Goal: Task Accomplishment & Management: Manage account settings

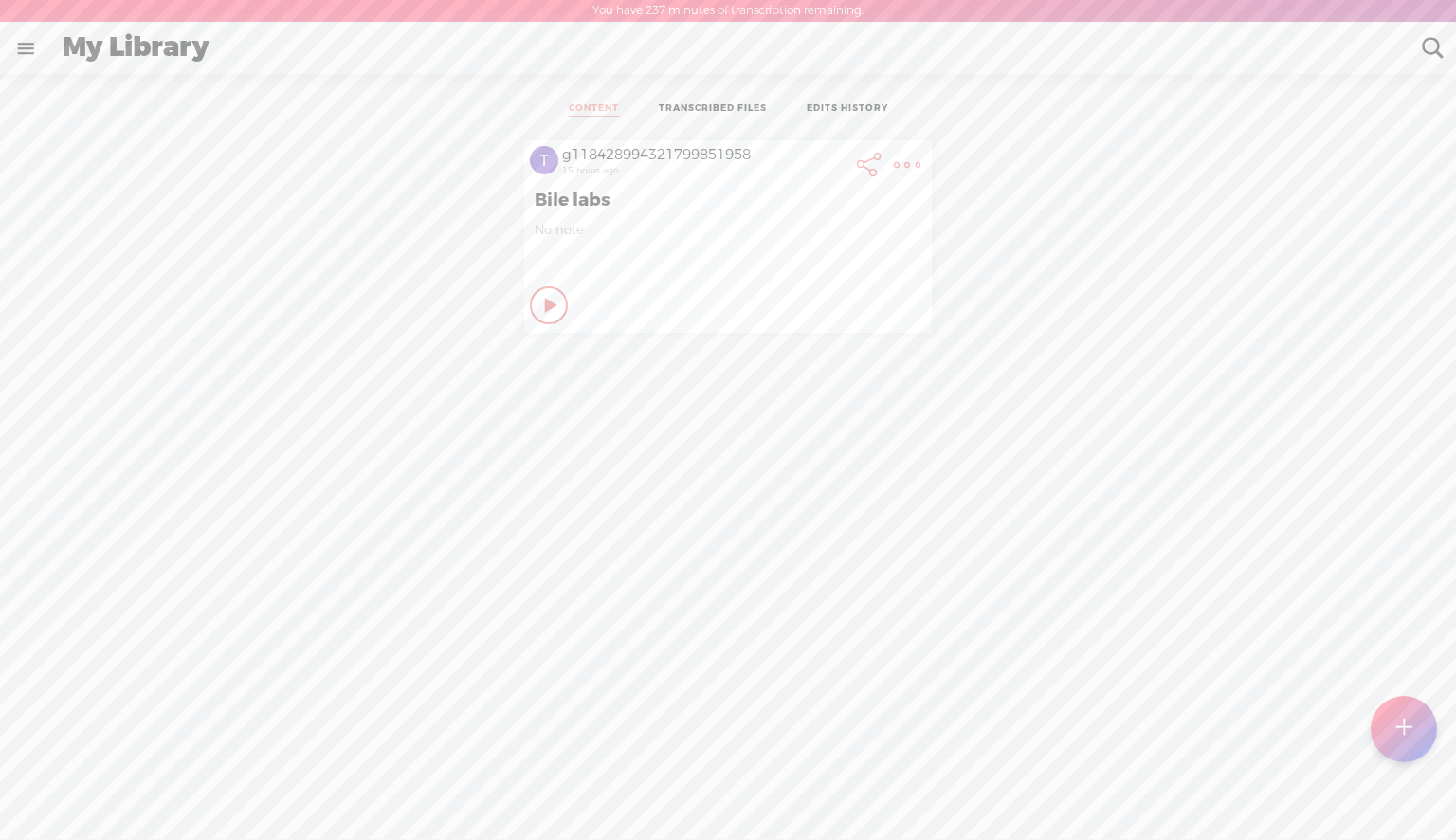
click at [543, 307] on icon at bounding box center [552, 305] width 19 height 19
click at [541, 305] on icon at bounding box center [550, 305] width 19 height 19
click at [983, 45] on t at bounding box center [1432, 49] width 25 height 25
click at [983, 52] on t at bounding box center [1432, 49] width 18 height 51
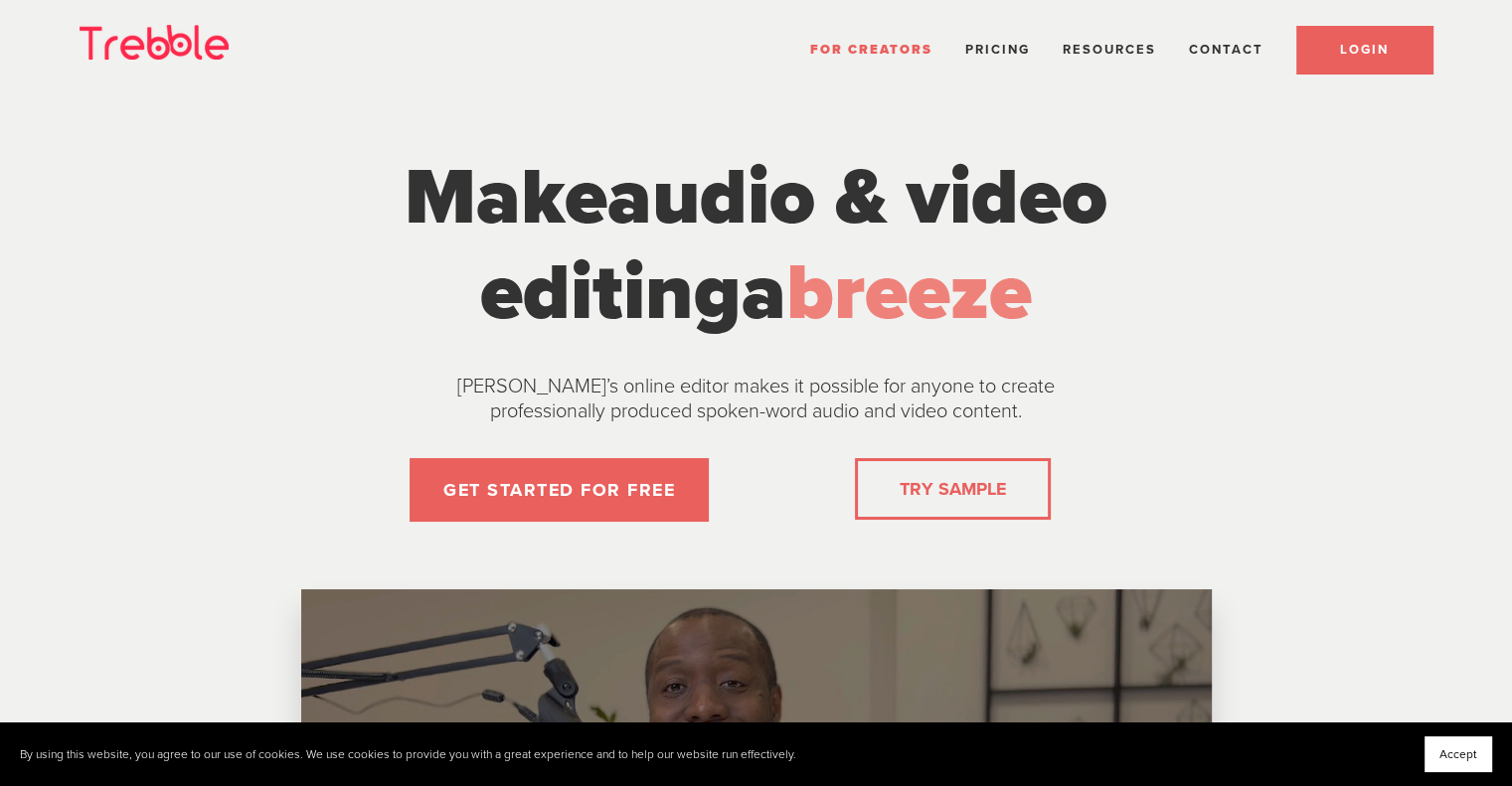
click at [1354, 54] on span "LOGIN" at bounding box center [1364, 50] width 49 height 16
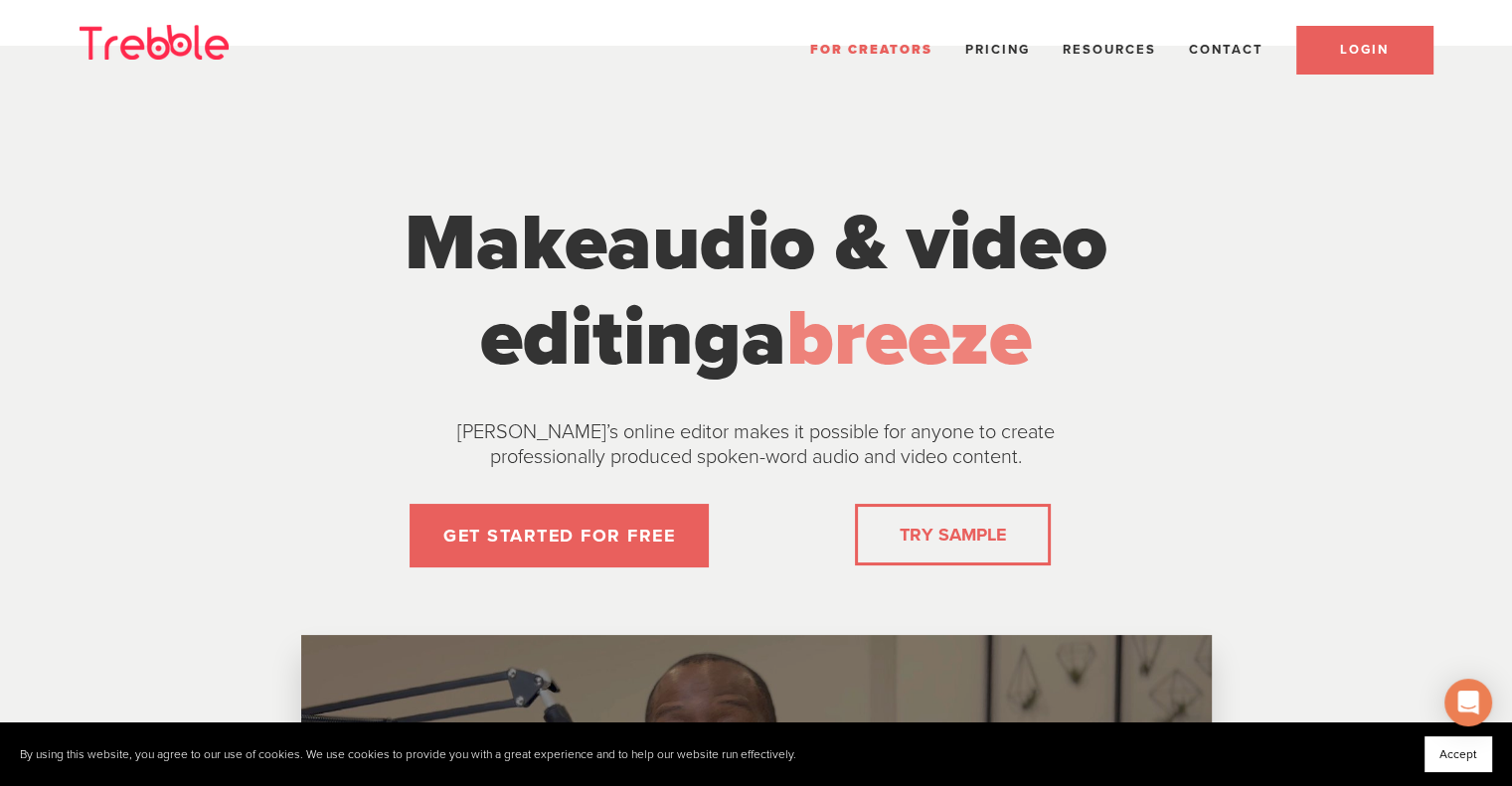
click at [1350, 63] on link "LOGIN" at bounding box center [1364, 50] width 136 height 48
click at [1192, 47] on span "Contact" at bounding box center [1226, 50] width 75 height 16
click at [1200, 62] on li "Contact" at bounding box center [1226, 50] width 75 height 26
click at [1226, 55] on span "Contact" at bounding box center [1226, 50] width 75 height 16
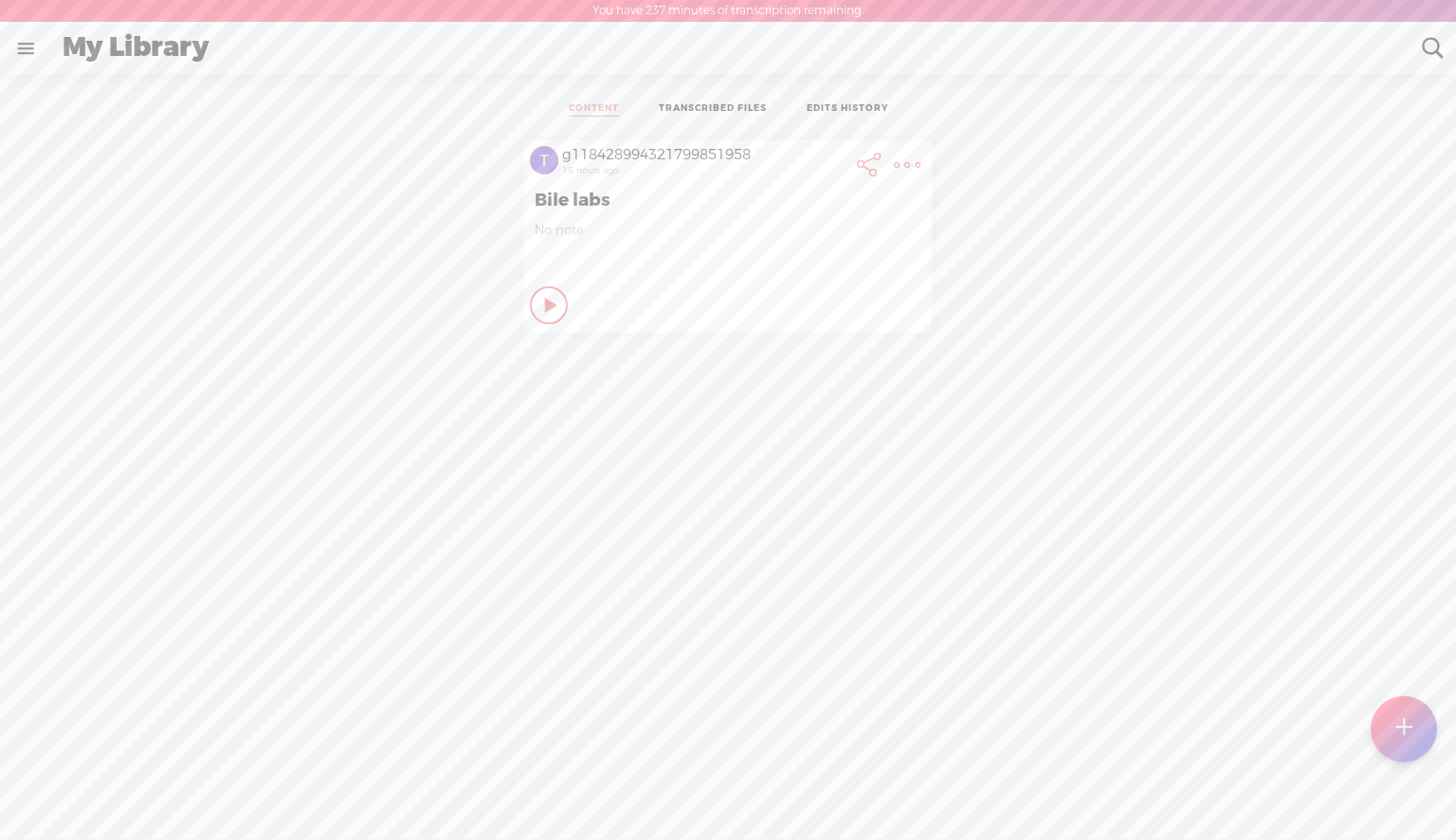
scroll to position [36, 0]
click at [1416, 818] on div "g118428994321799851958 15 hours ago Bile labs No note Play Content Private" at bounding box center [728, 481] width 1427 height 773
click at [1354, 177] on div "g118428994321799851958 15 hours ago Bile labs No note Play Content Private" at bounding box center [728, 236] width 1427 height 211
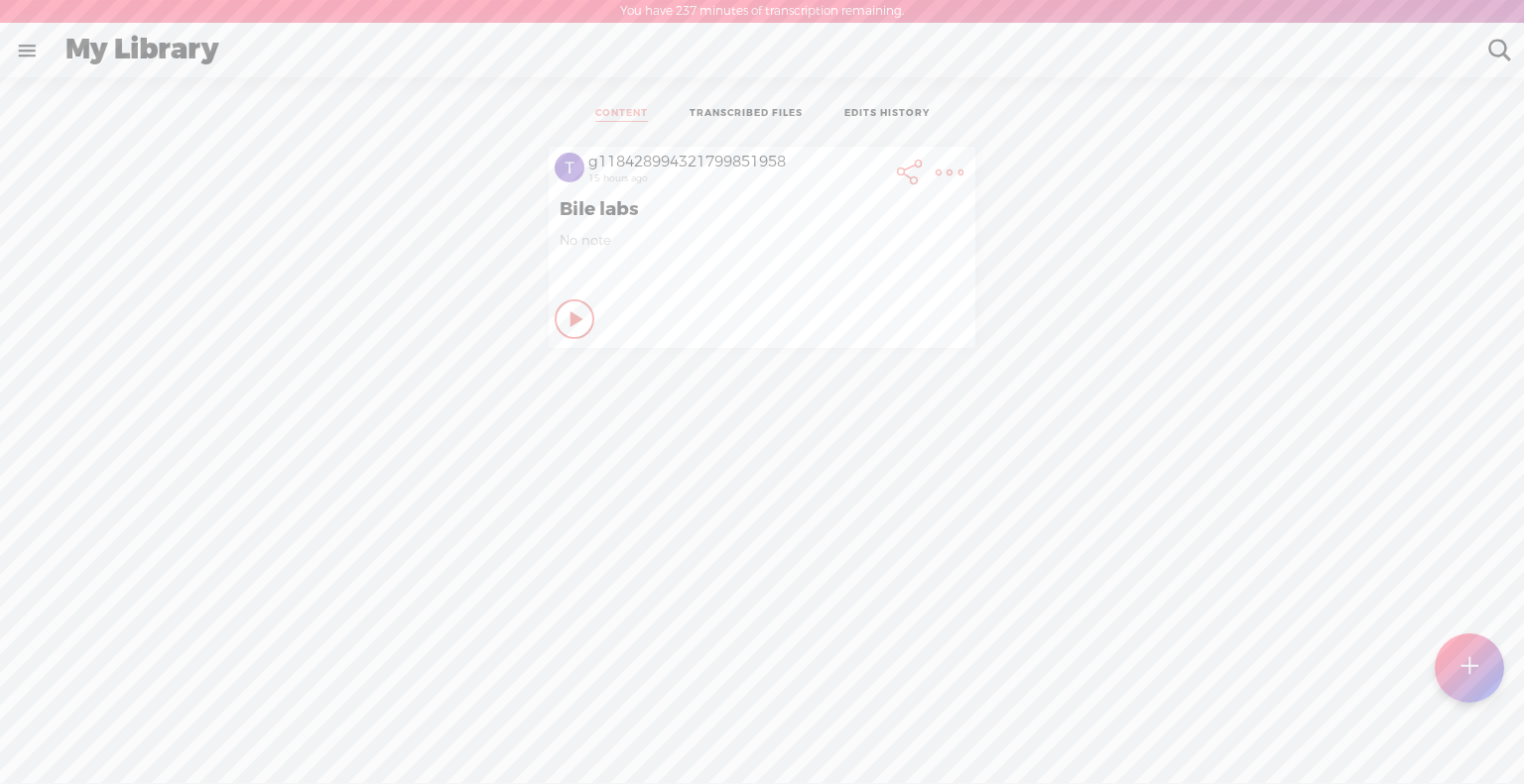
click at [114, 86] on div "CONTENT TRANSCRIBED FILES EDITS HISTORY All All Drafts On-air Scheduled All Dra…" at bounding box center [762, 528] width 1524 height 900
click at [124, 60] on div "My Library" at bounding box center [763, 51] width 1423 height 52
click at [717, 15] on label "You have 237 minutes of transcription remaining." at bounding box center [762, 12] width 283 height 16
click at [0, 72] on div "My Library Create Content" at bounding box center [762, 50] width 1526 height 55
click at [16, 59] on link at bounding box center [27, 51] width 52 height 52
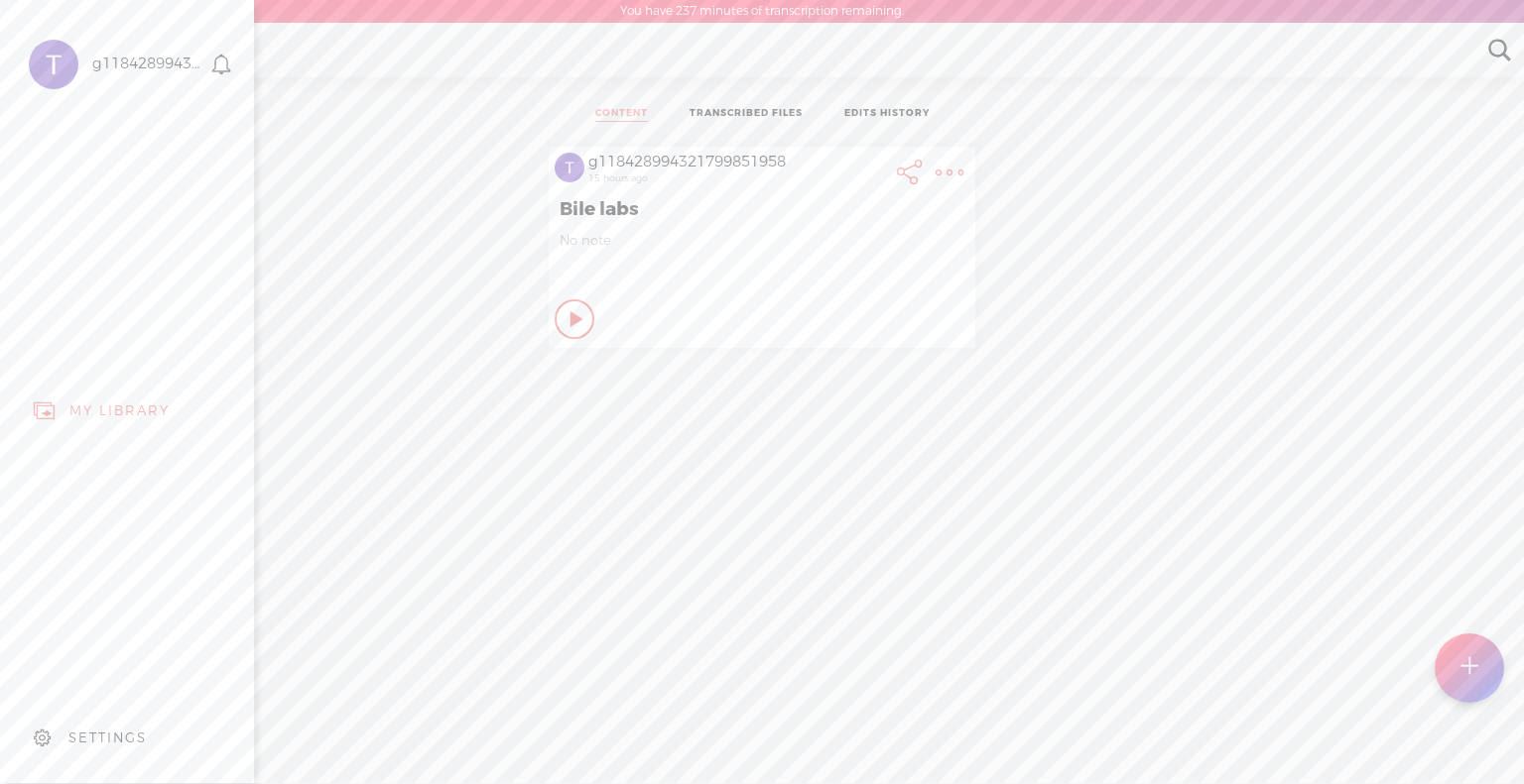
click at [101, 392] on div "MY LIBRARY" at bounding box center [127, 411] width 225 height 45
click at [402, 412] on body "You have 237 minutes of transcription remaining. Upgrade to increase your limit…" at bounding box center [762, 391] width 1524 height 782
click at [25, 59] on link at bounding box center [27, 51] width 52 height 52
click at [87, 730] on div "SETTINGS" at bounding box center [108, 738] width 79 height 17
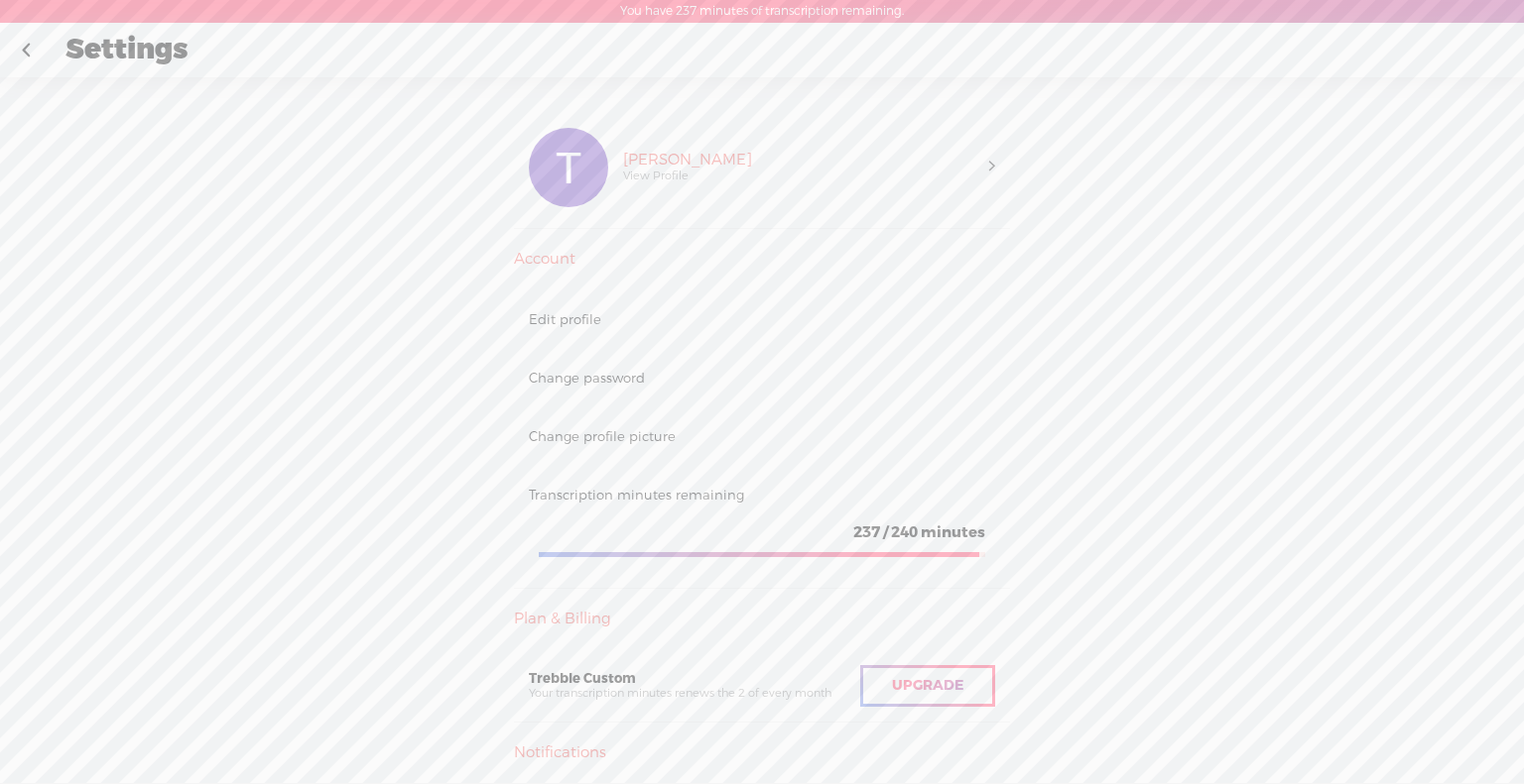
click at [964, 172] on div "Tom Hudson View Profile" at bounding box center [798, 168] width 381 height 80
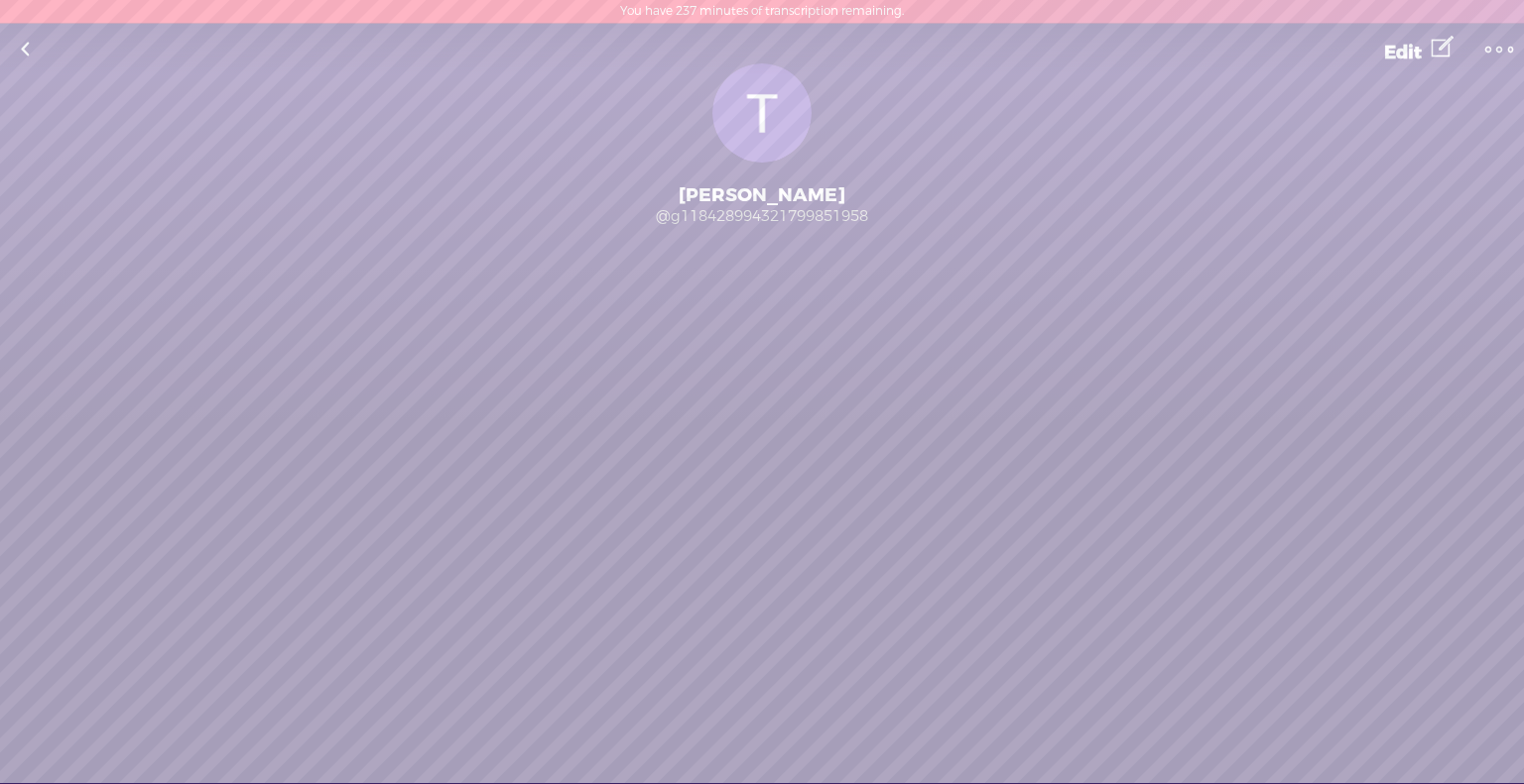
click at [1492, 46] on t at bounding box center [1499, 50] width 28 height 28
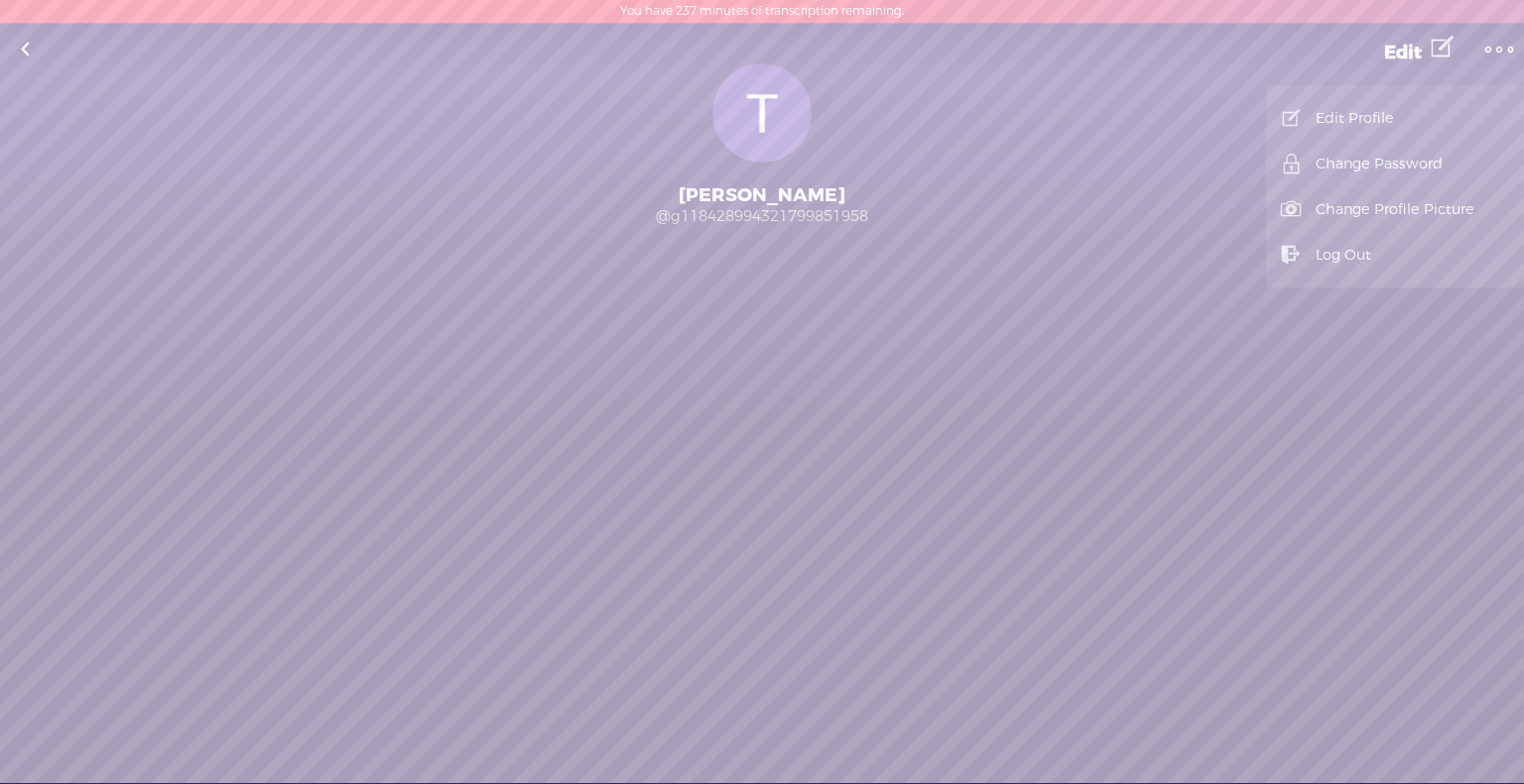
click at [24, 60] on link at bounding box center [25, 50] width 50 height 52
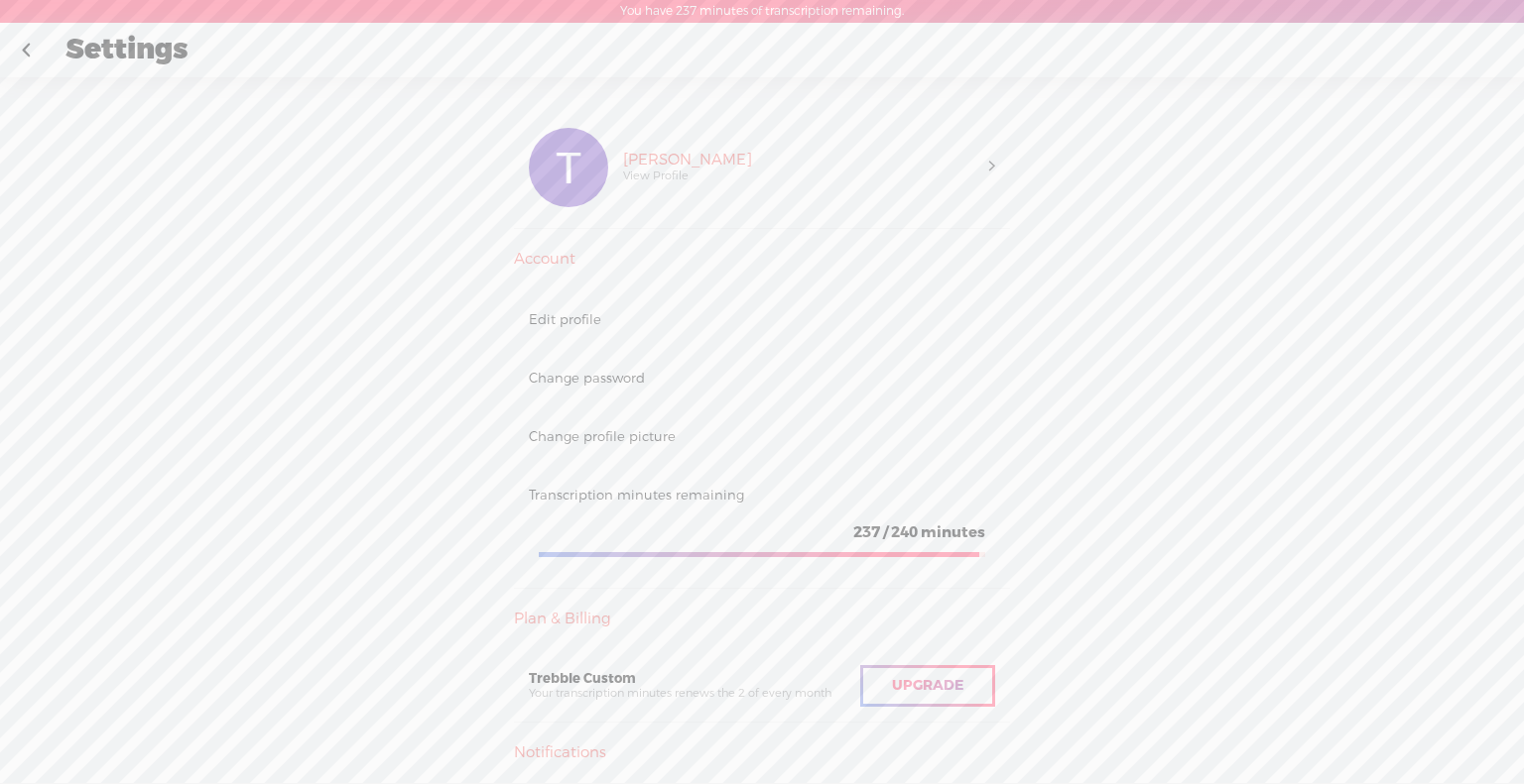
click at [35, 43] on link at bounding box center [26, 51] width 50 height 52
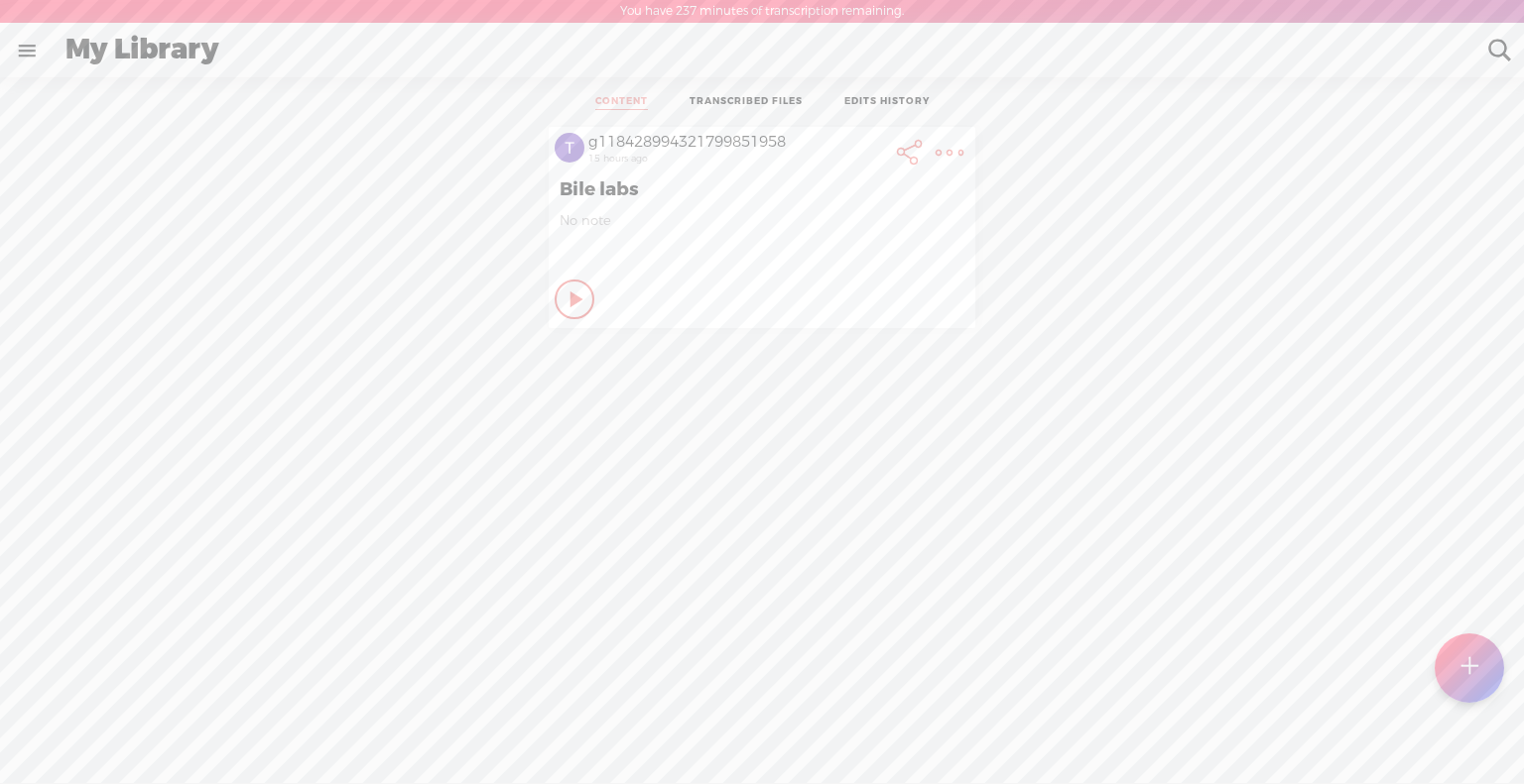
scroll to position [15, 0]
click at [1476, 646] on t at bounding box center [1468, 668] width 17 height 44
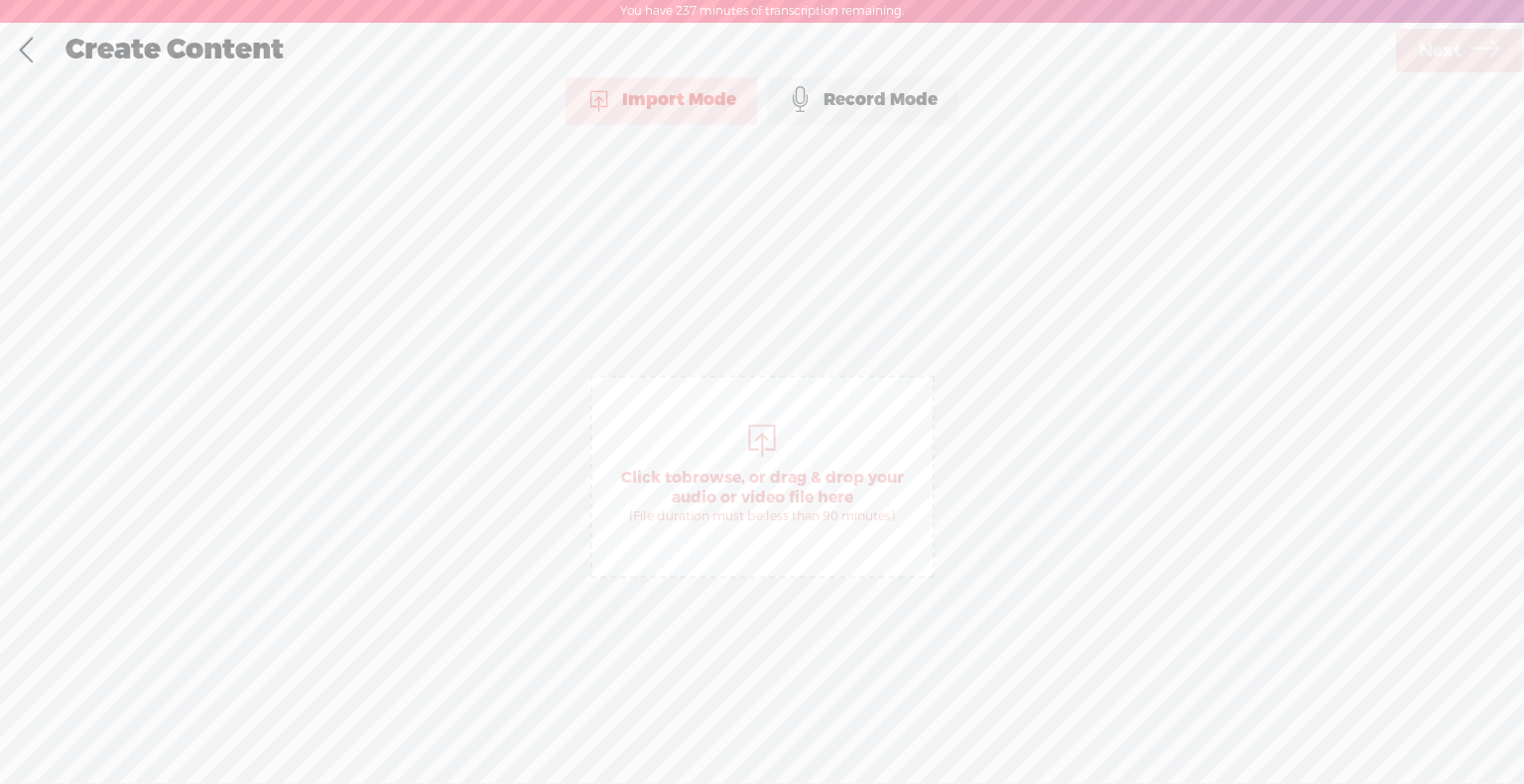
click at [27, 47] on link at bounding box center [26, 51] width 50 height 52
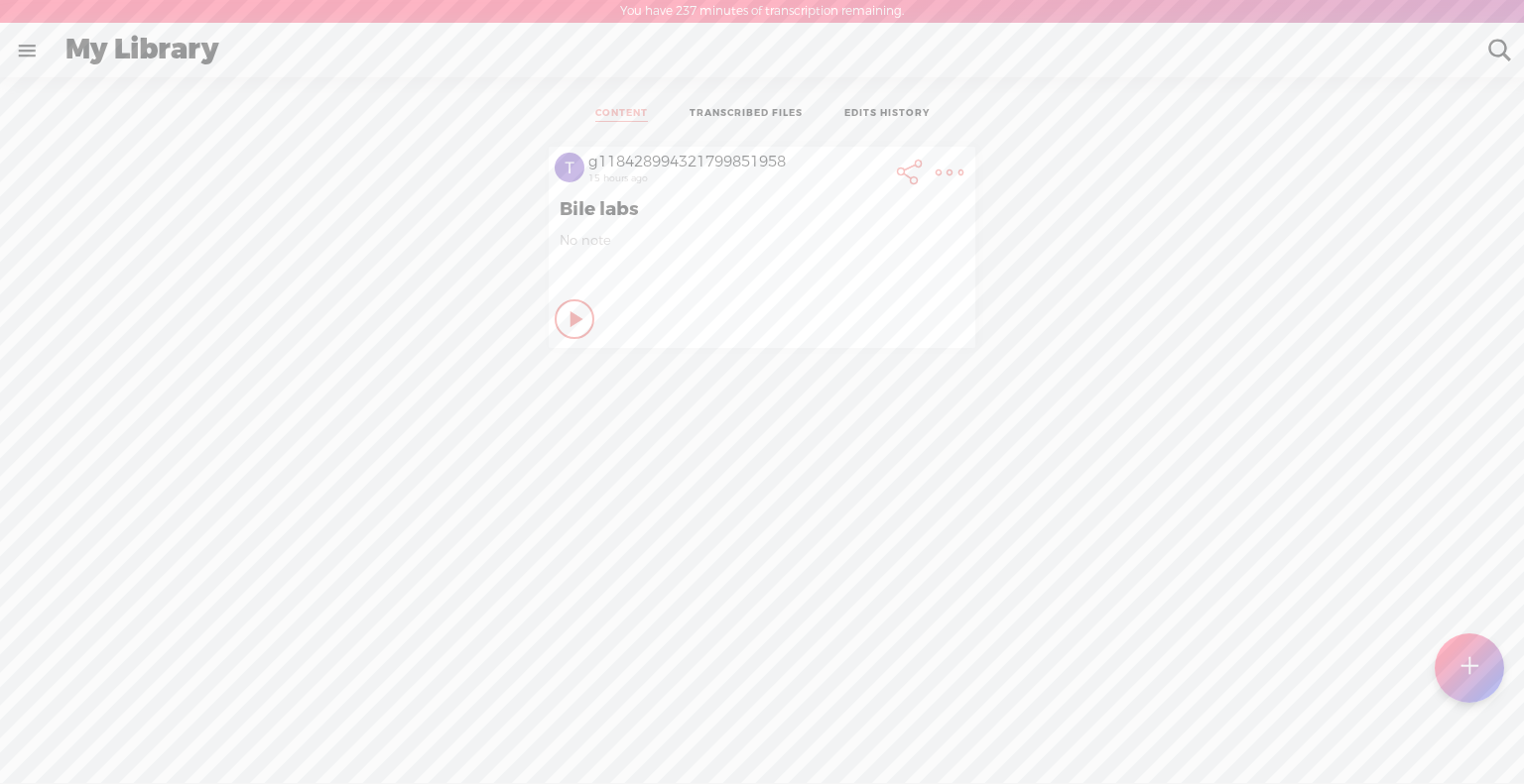
click at [20, 51] on link at bounding box center [27, 51] width 52 height 52
click at [80, 475] on div "g118428994321799851958 HOME MY CONTENT MY CHANNEL MY LIBRARY MY JOURNEYS MY SUB…" at bounding box center [127, 391] width 254 height 782
click at [64, 723] on div "SETTINGS" at bounding box center [131, 738] width 233 height 60
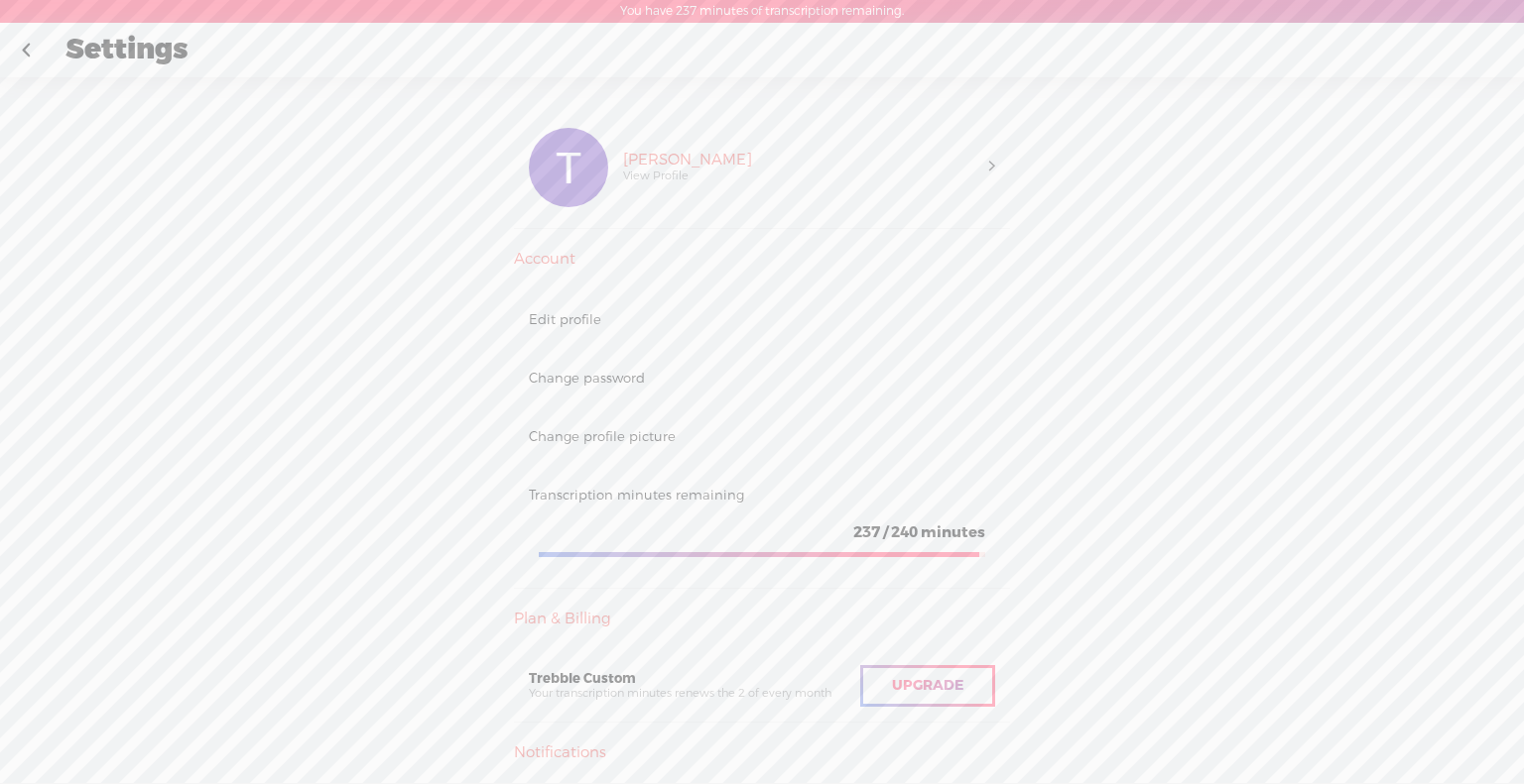
click at [810, 180] on div "Tom Hudson View Profile" at bounding box center [798, 168] width 381 height 80
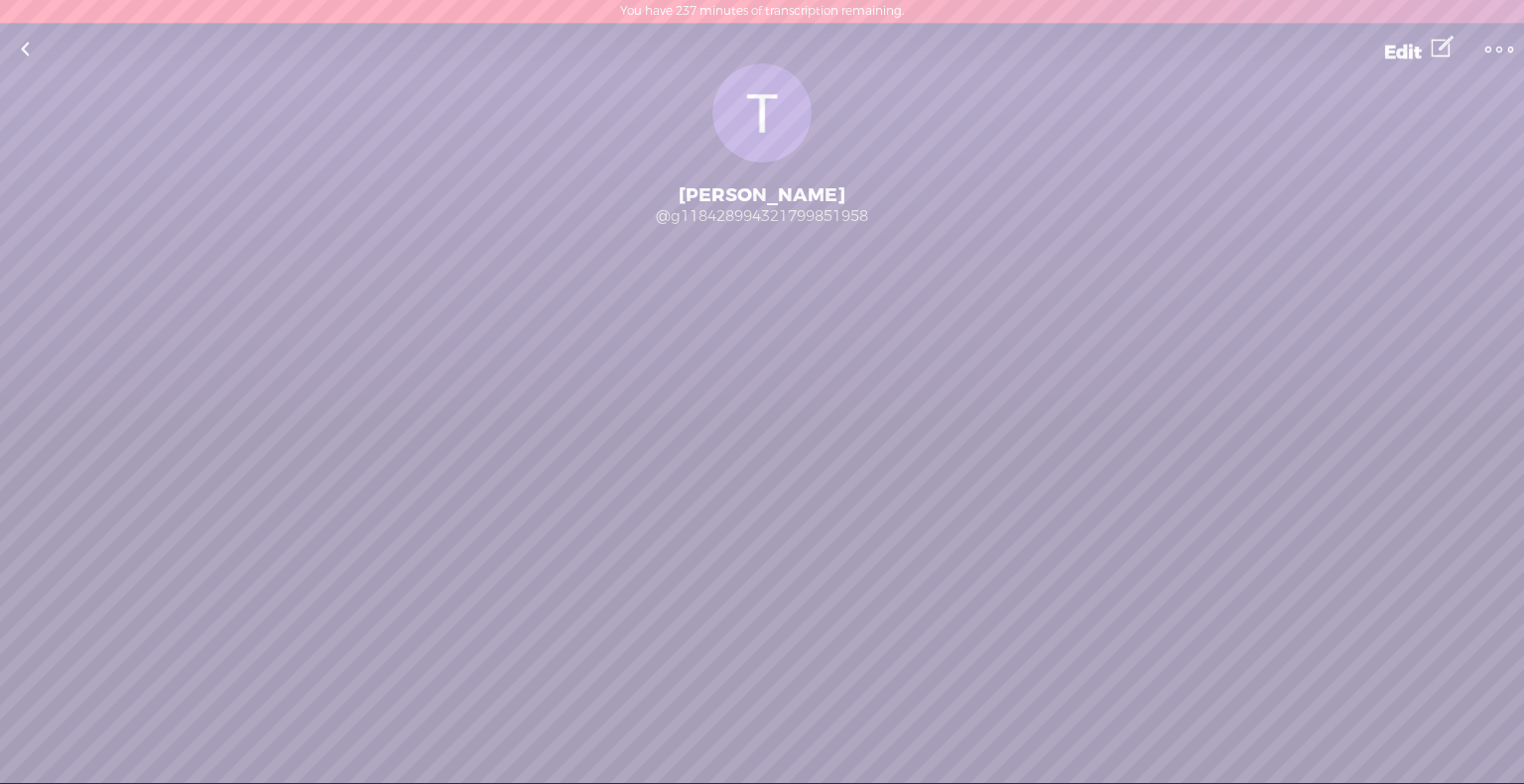
click at [816, 196] on div "Tom Hudson" at bounding box center [762, 196] width 1524 height 24
click at [790, 200] on div "Tom Hudson" at bounding box center [762, 196] width 1524 height 24
click at [868, 205] on div "Tom Hudson" at bounding box center [762, 196] width 1524 height 24
drag, startPoint x: 866, startPoint y: 219, endPoint x: 699, endPoint y: 205, distance: 167.6
click at [699, 205] on div "Change Picture Tom Hudson @g118428994321799851958 Following Follow 0 Followers …" at bounding box center [762, 242] width 1524 height 357
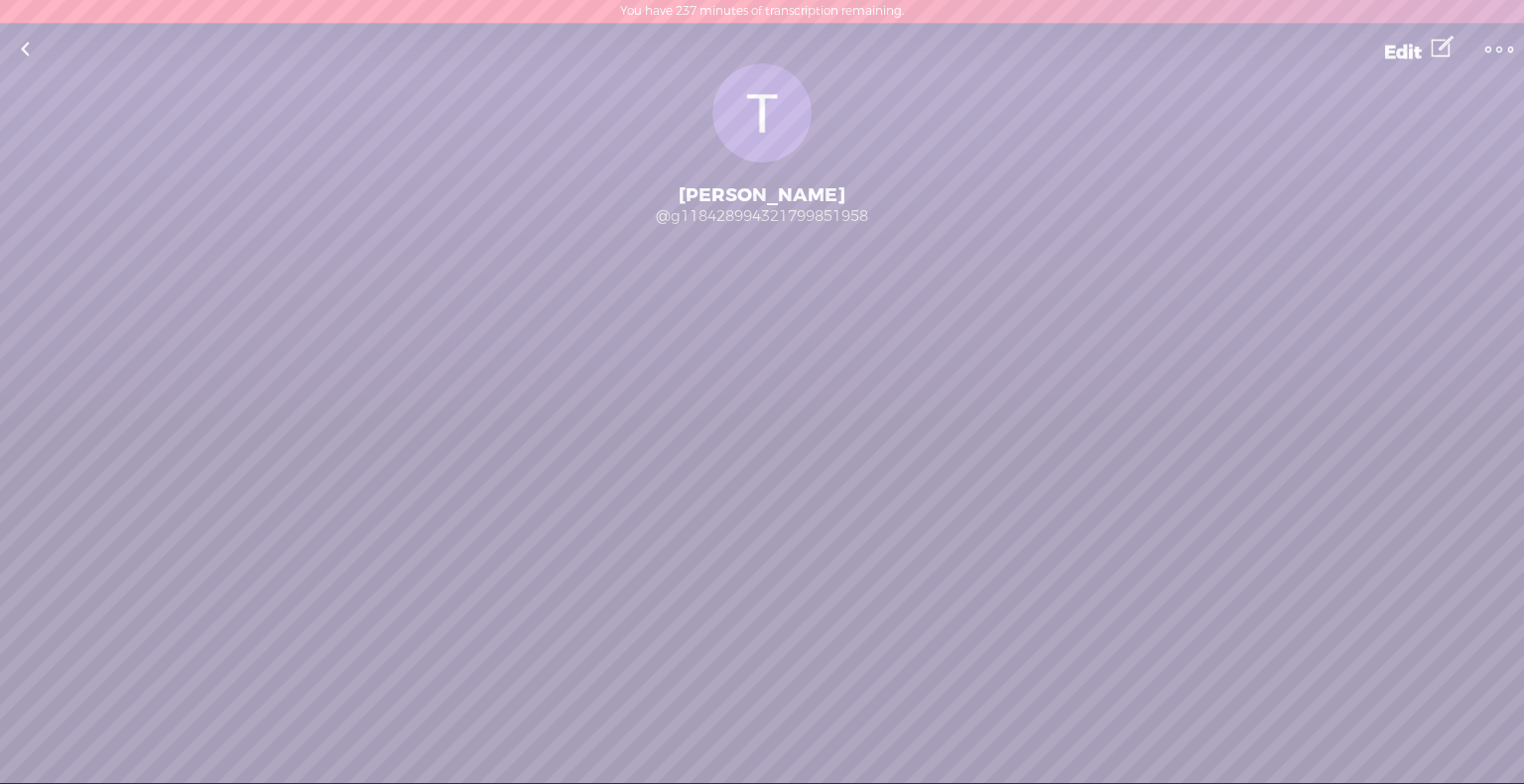
click at [699, 205] on div "Tom Hudson" at bounding box center [762, 196] width 1524 height 24
click at [703, 224] on div "@g118428994321799851958" at bounding box center [762, 217] width 1524 height 20
click at [757, 102] on div "Change Picture" at bounding box center [762, 113] width 99 height 99
click at [773, 106] on div "Change Picture" at bounding box center [762, 113] width 99 height 99
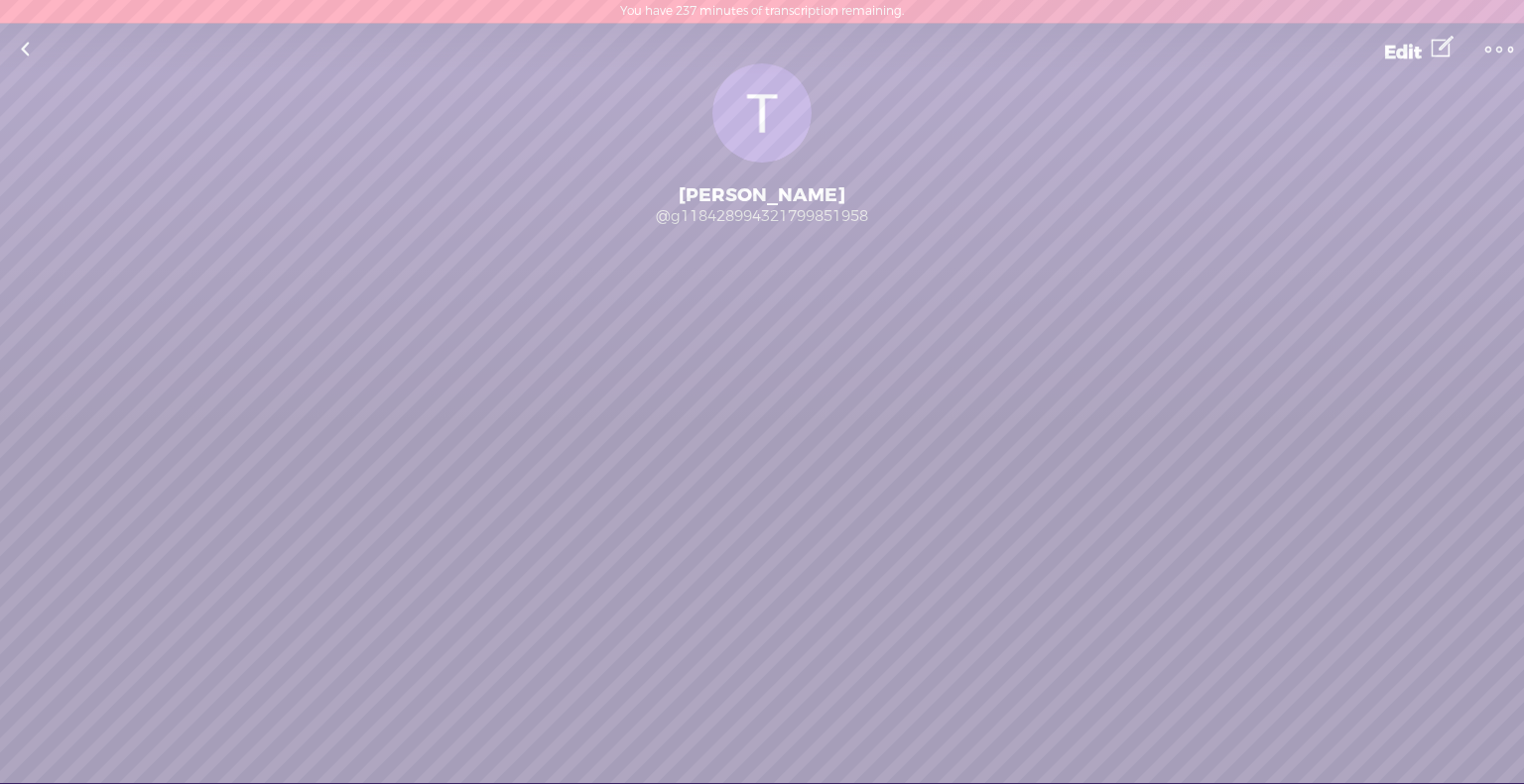
click at [1425, 58] on link "Edit" at bounding box center [1418, 49] width 111 height 50
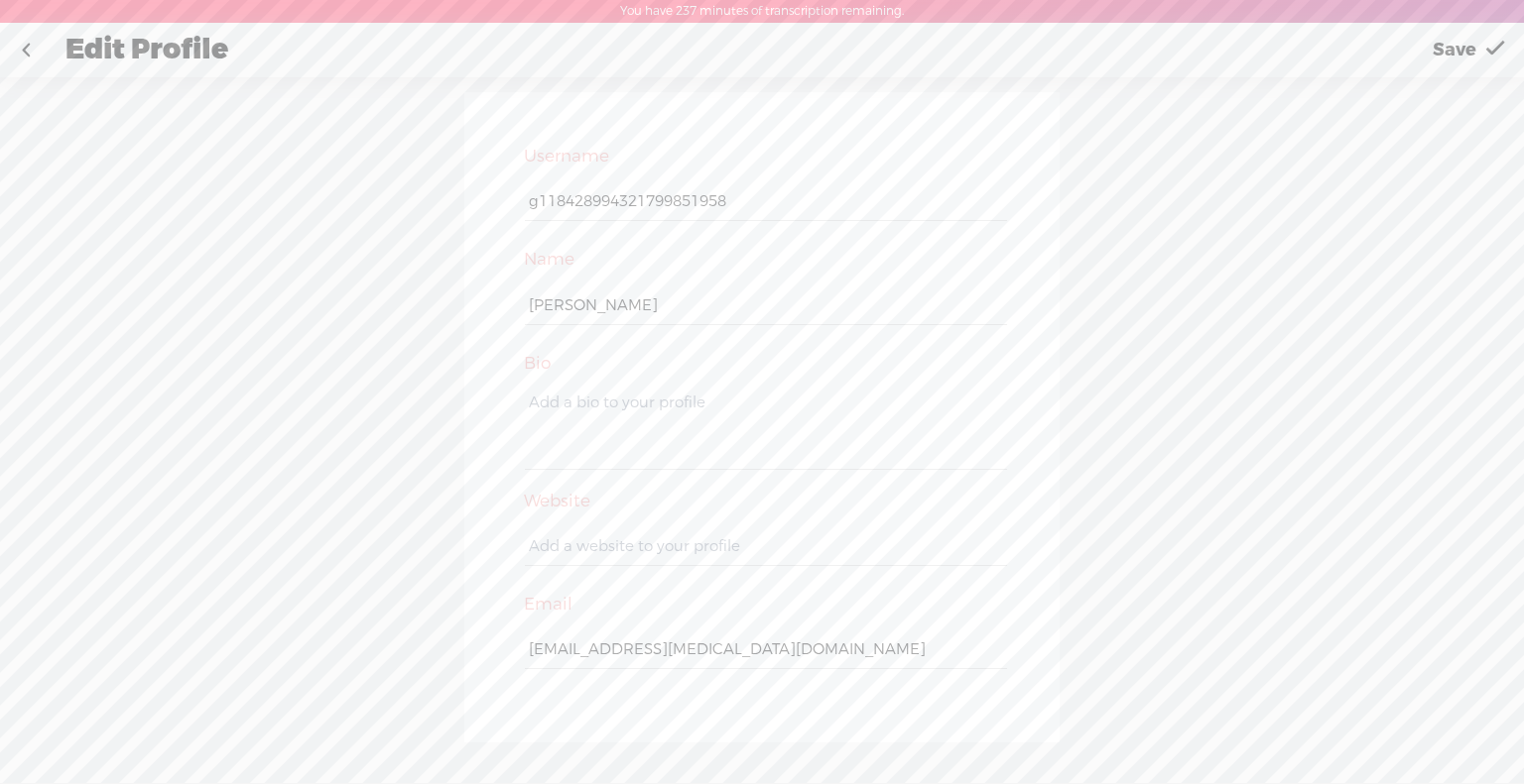
click at [637, 205] on input "g118428994321799851958" at bounding box center [765, 201] width 481 height 39
type input "z"
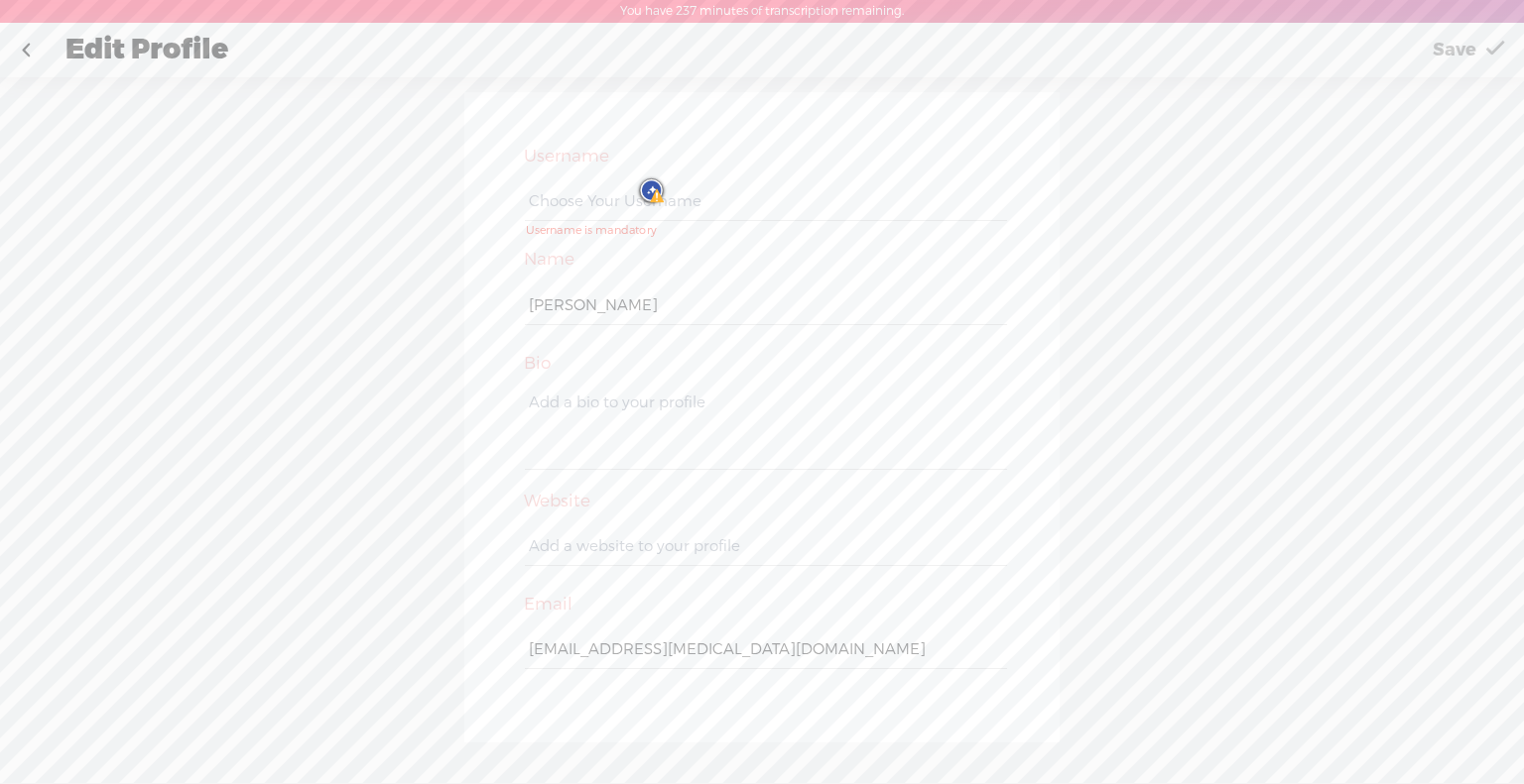
type input "z"
type input "zenith_health"
click at [809, 226] on div "zenith_health" at bounding box center [762, 208] width 496 height 74
click at [701, 406] on textarea at bounding box center [765, 430] width 481 height 81
click at [1441, 52] on span "Save" at bounding box center [1454, 50] width 44 height 51
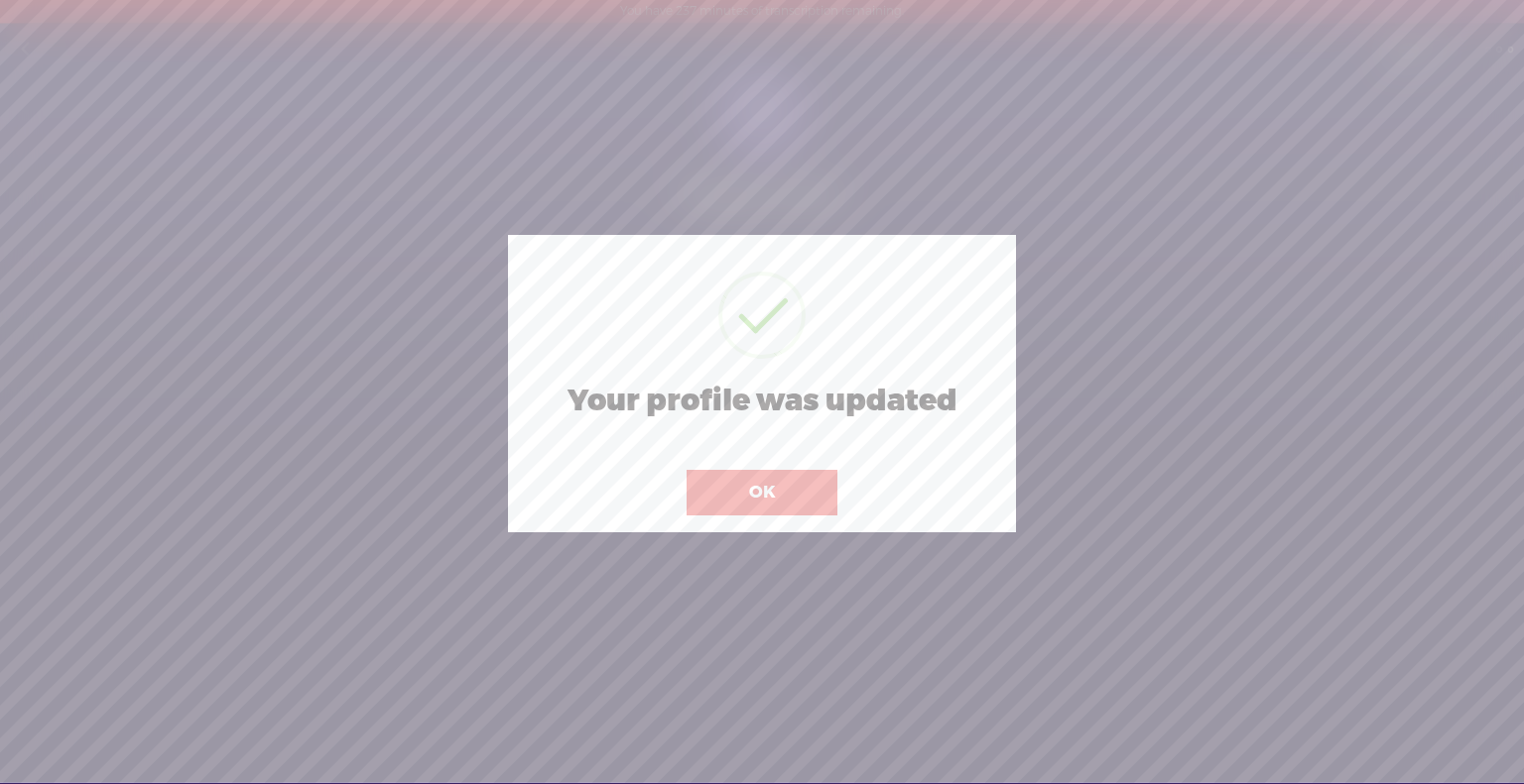
click at [821, 476] on button "OK" at bounding box center [762, 493] width 151 height 46
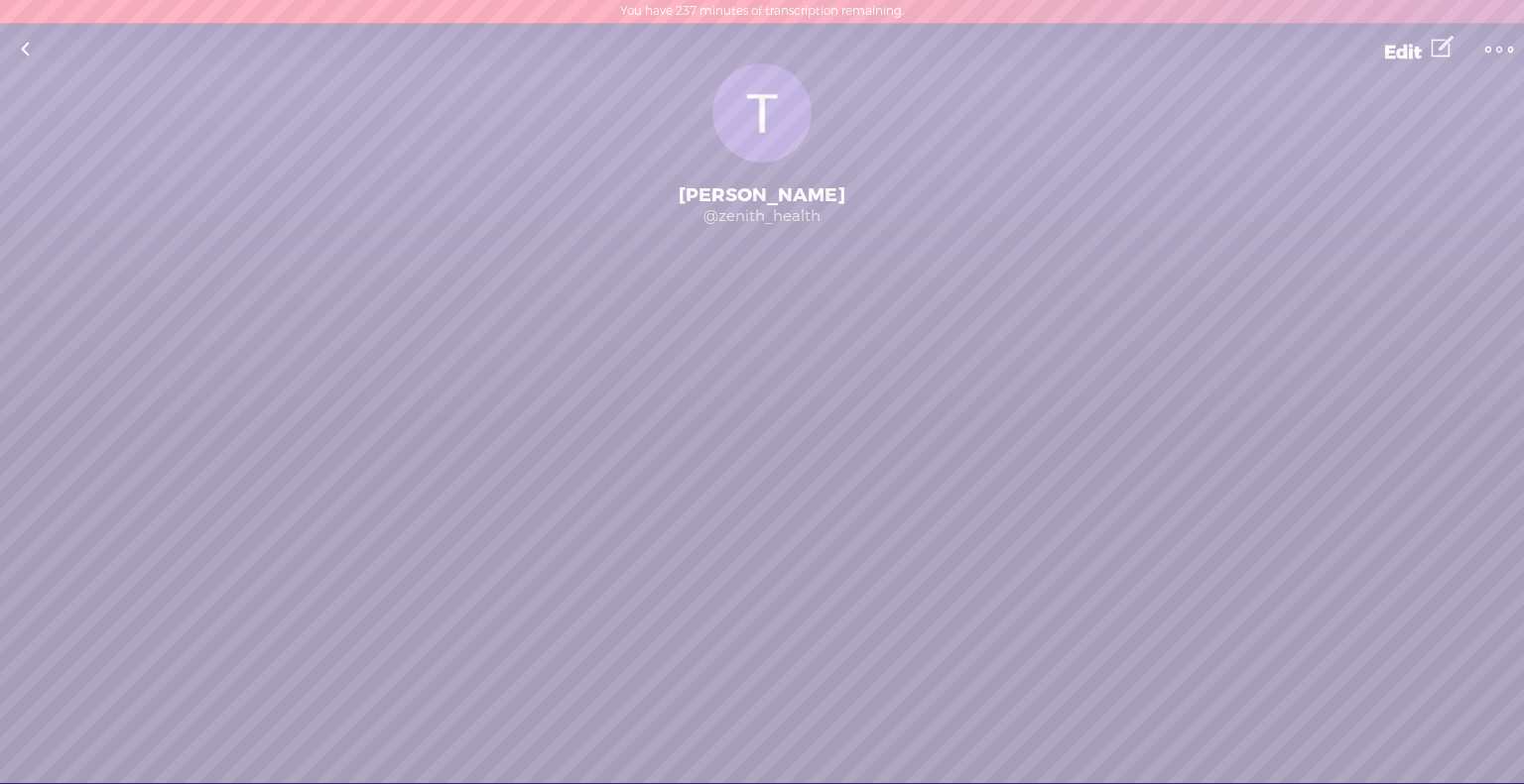
click at [1410, 61] on span "Edit" at bounding box center [1403, 53] width 38 height 24
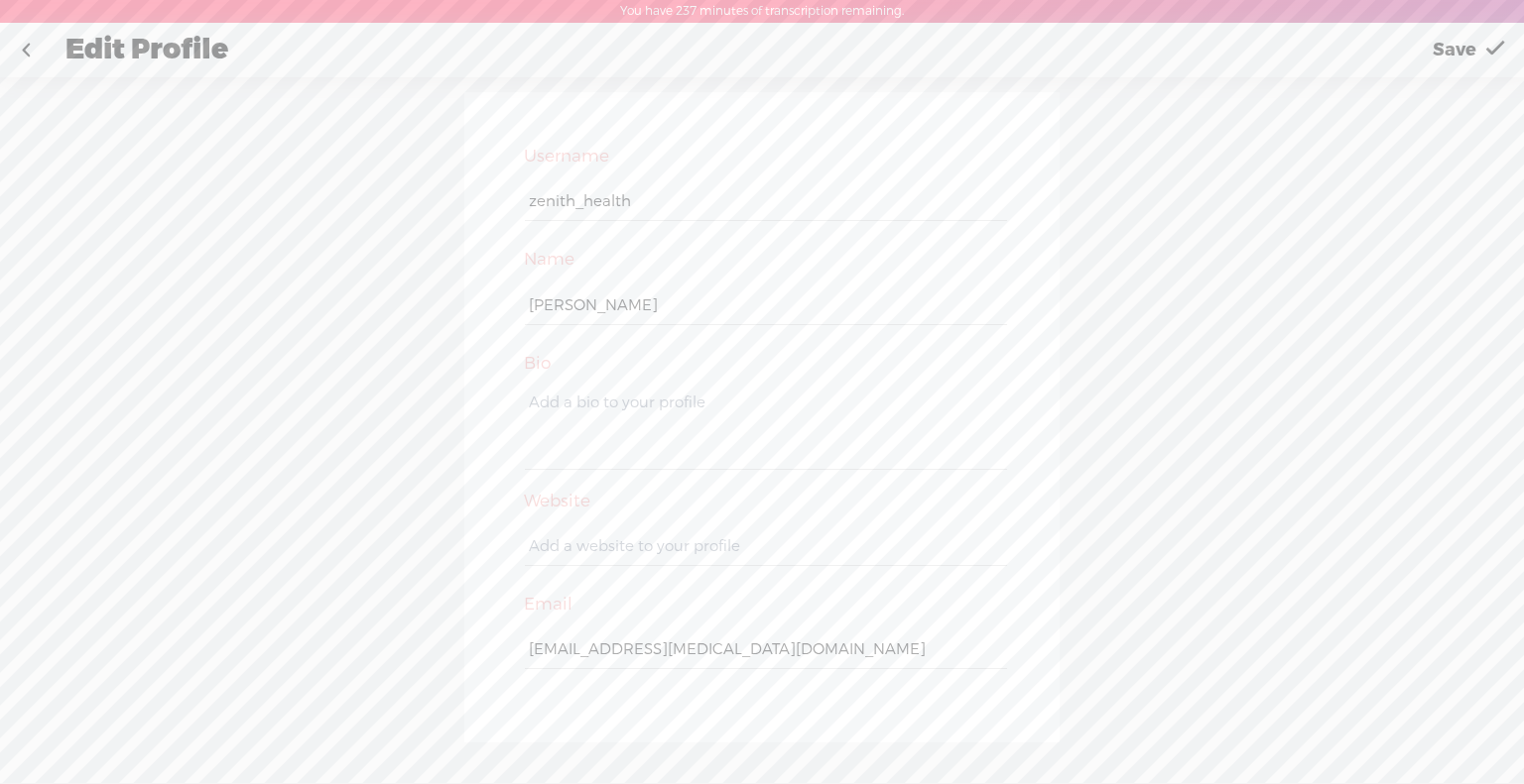
click at [1474, 65] on span "Save" at bounding box center [1454, 50] width 44 height 51
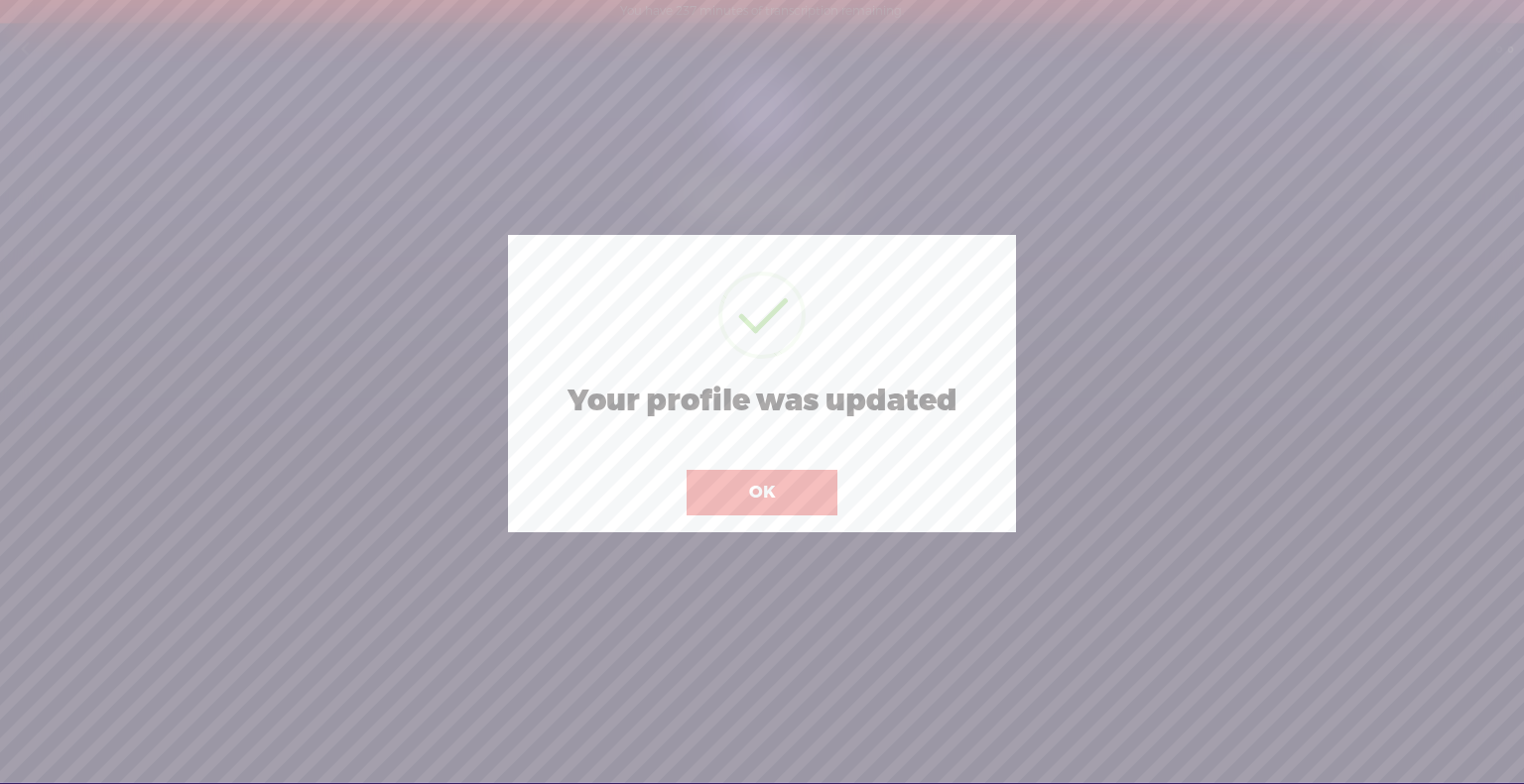
click at [732, 496] on button "OK" at bounding box center [762, 493] width 151 height 46
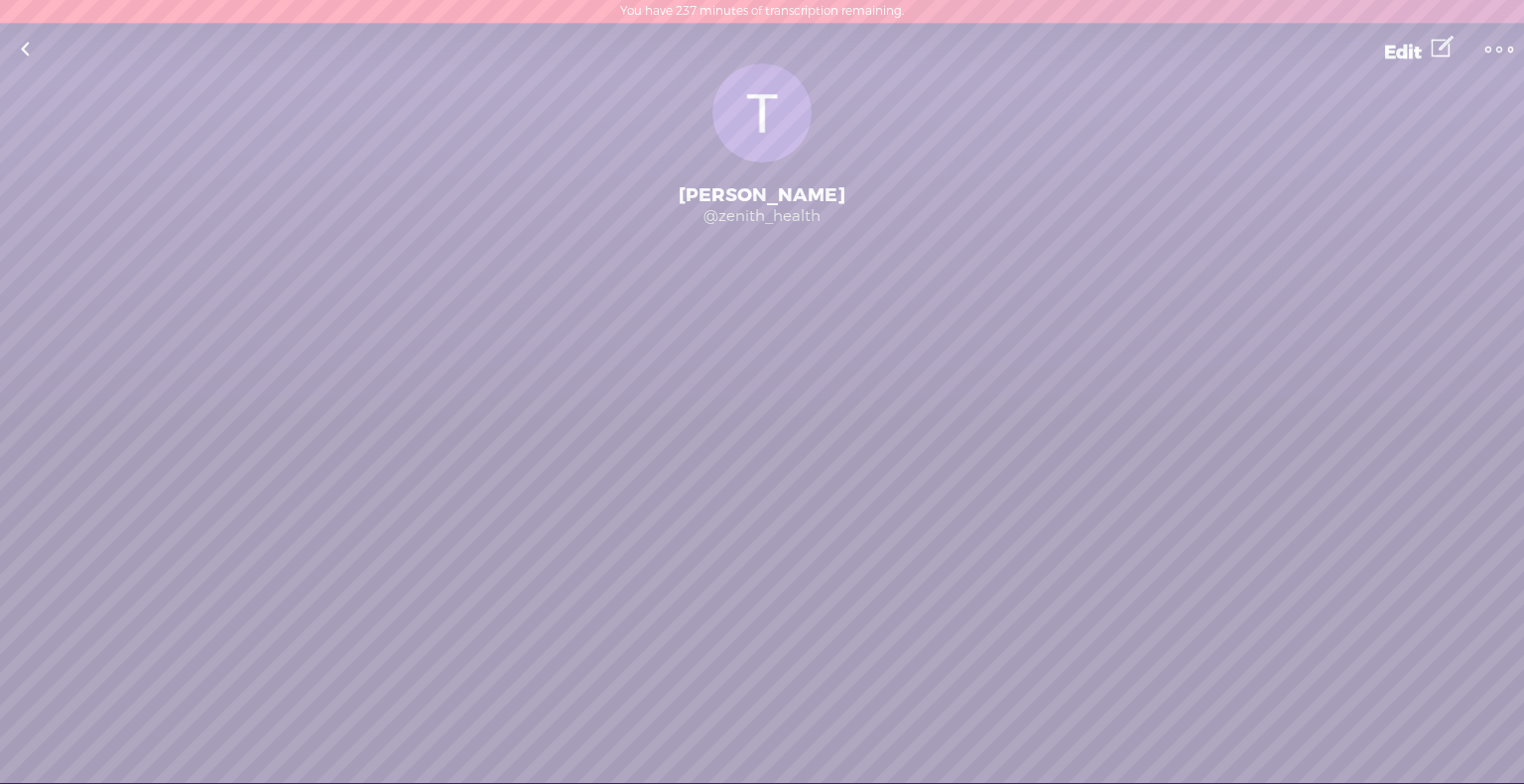
click at [1427, 58] on link "Edit" at bounding box center [1418, 49] width 111 height 50
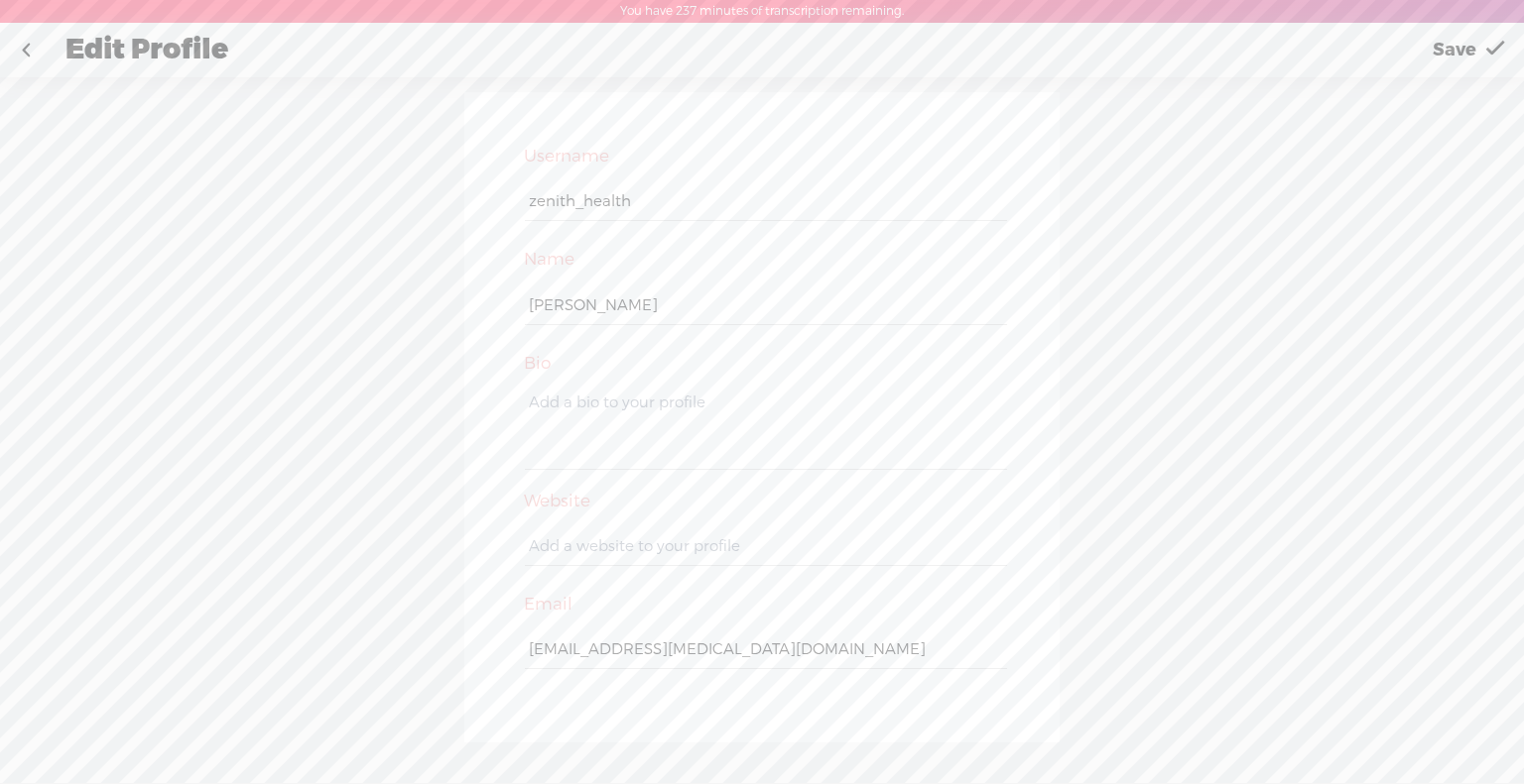
click at [185, 92] on div "Username zenith_health Name Tom Hudson Bio Website Email zenith.health.coaching…" at bounding box center [762, 442] width 1524 height 729
click at [185, 54] on div "Edit Profile" at bounding box center [732, 51] width 1360 height 52
click at [28, 49] on link at bounding box center [26, 51] width 50 height 52
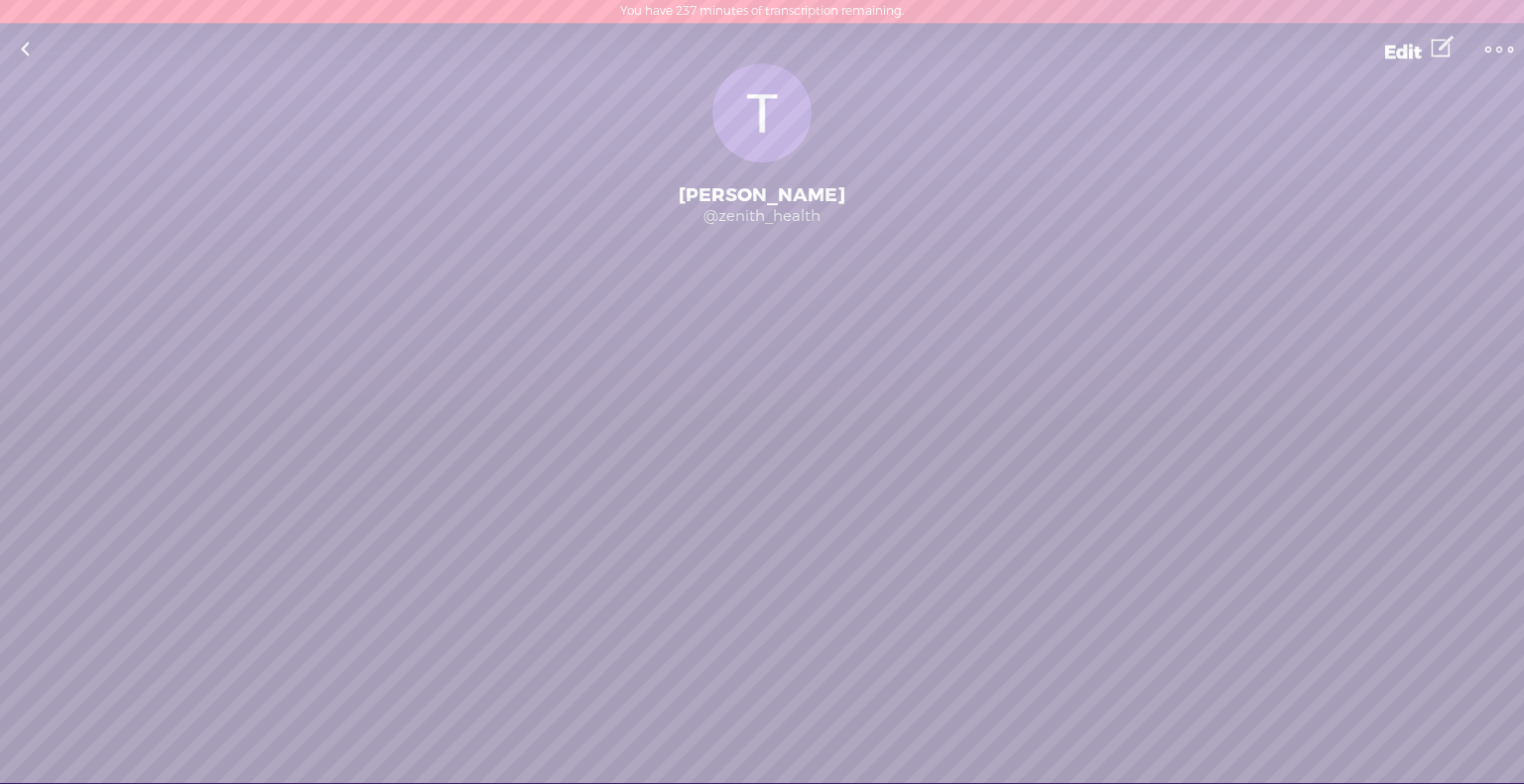
click at [1496, 61] on t at bounding box center [1499, 50] width 28 height 28
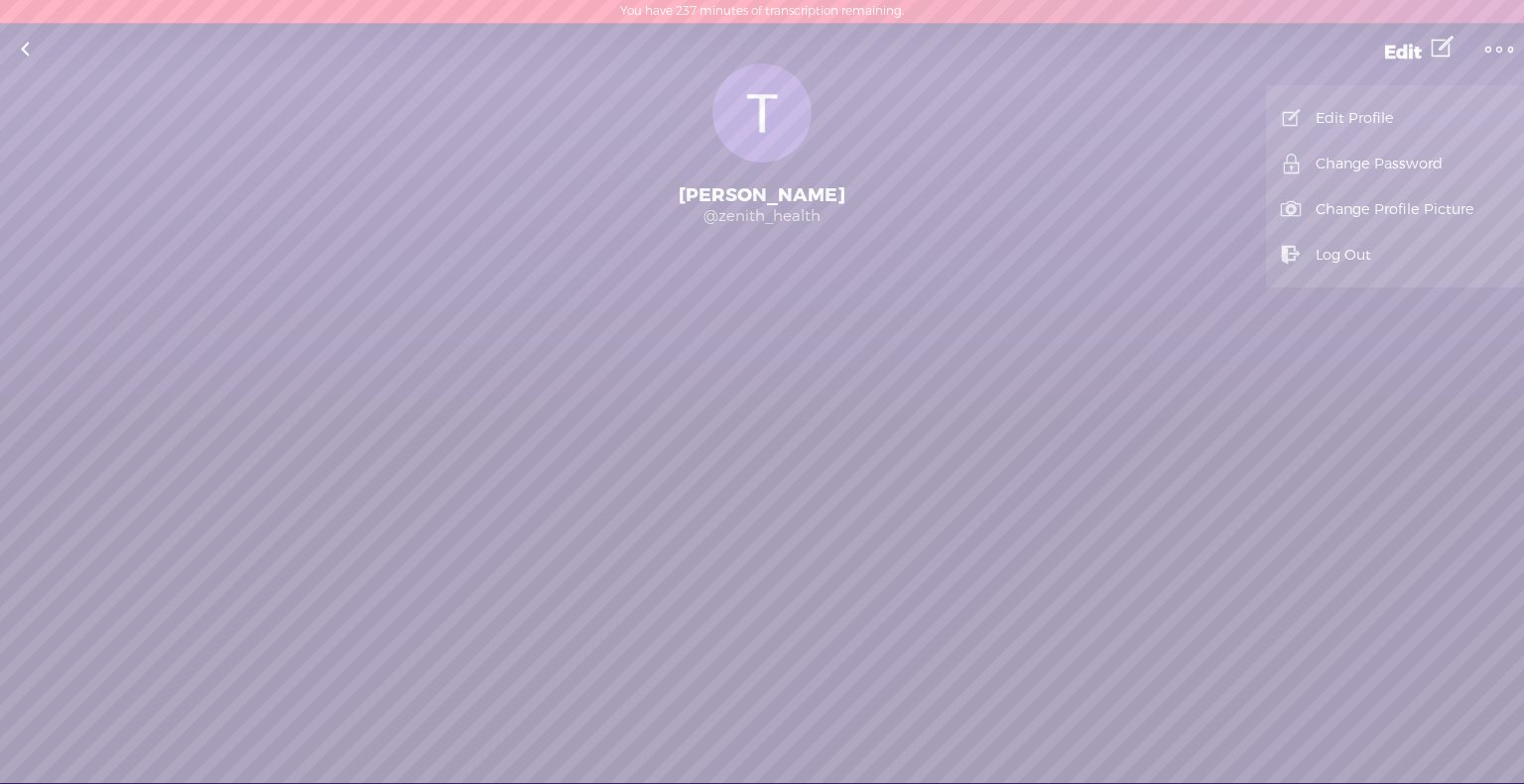
click at [1368, 211] on link "Change Profile Picture" at bounding box center [1394, 209] width 239 height 46
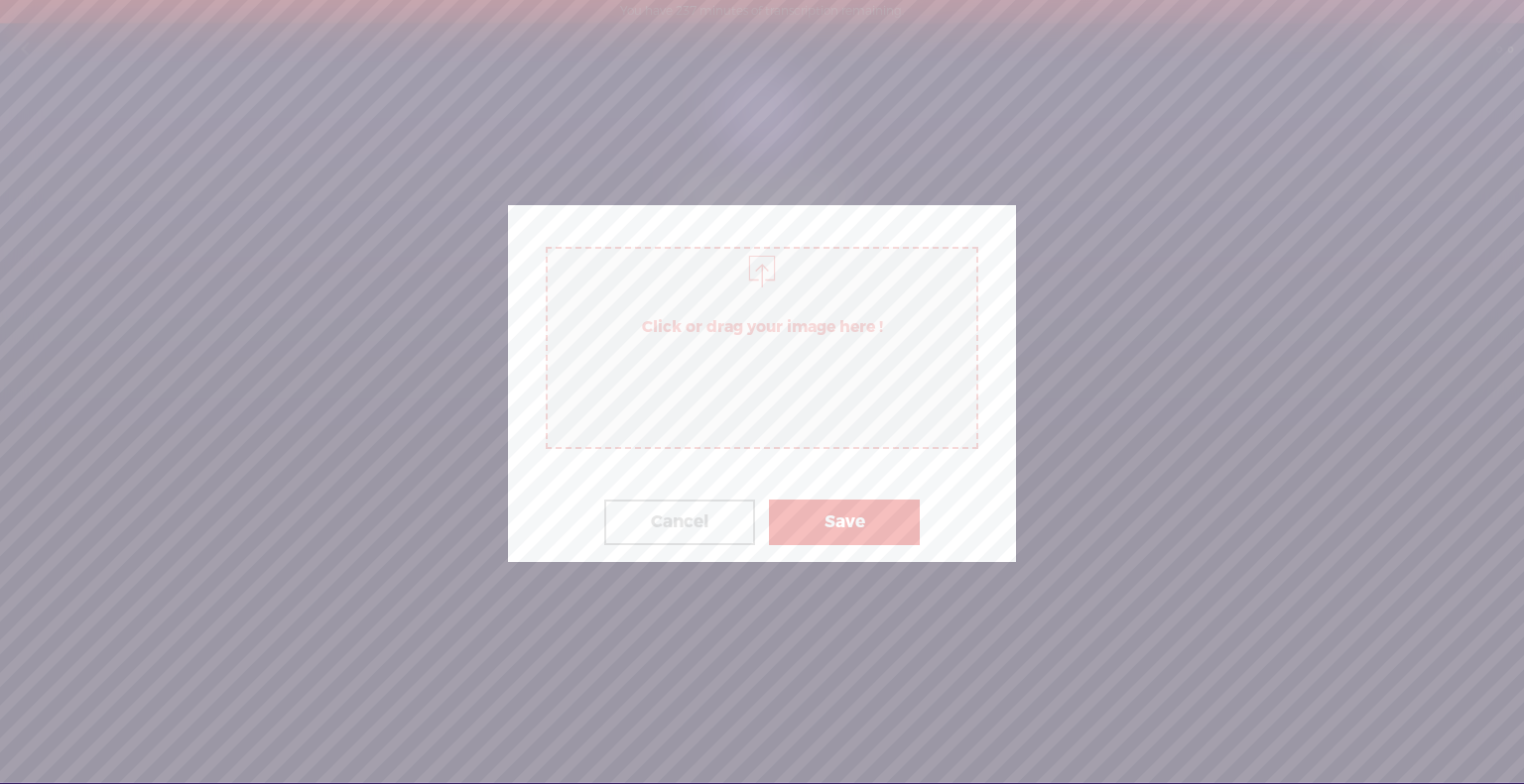
click at [796, 361] on span "Click or drag your image here !" at bounding box center [762, 348] width 432 height 202
click at [1426, 191] on div at bounding box center [762, 391] width 1524 height 782
click at [820, 525] on button "Save" at bounding box center [843, 523] width 151 height 46
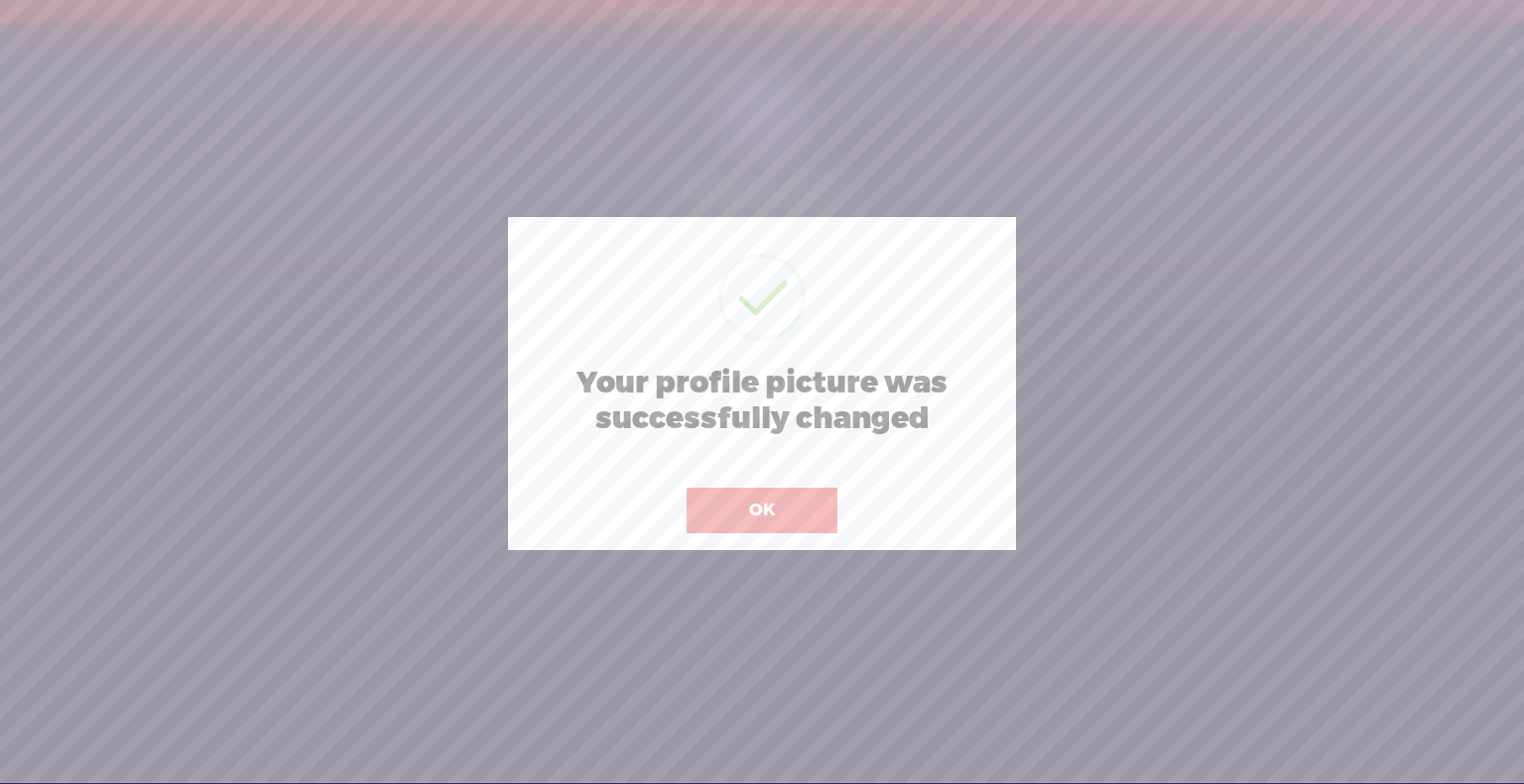
click at [808, 508] on button "OK" at bounding box center [762, 511] width 151 height 46
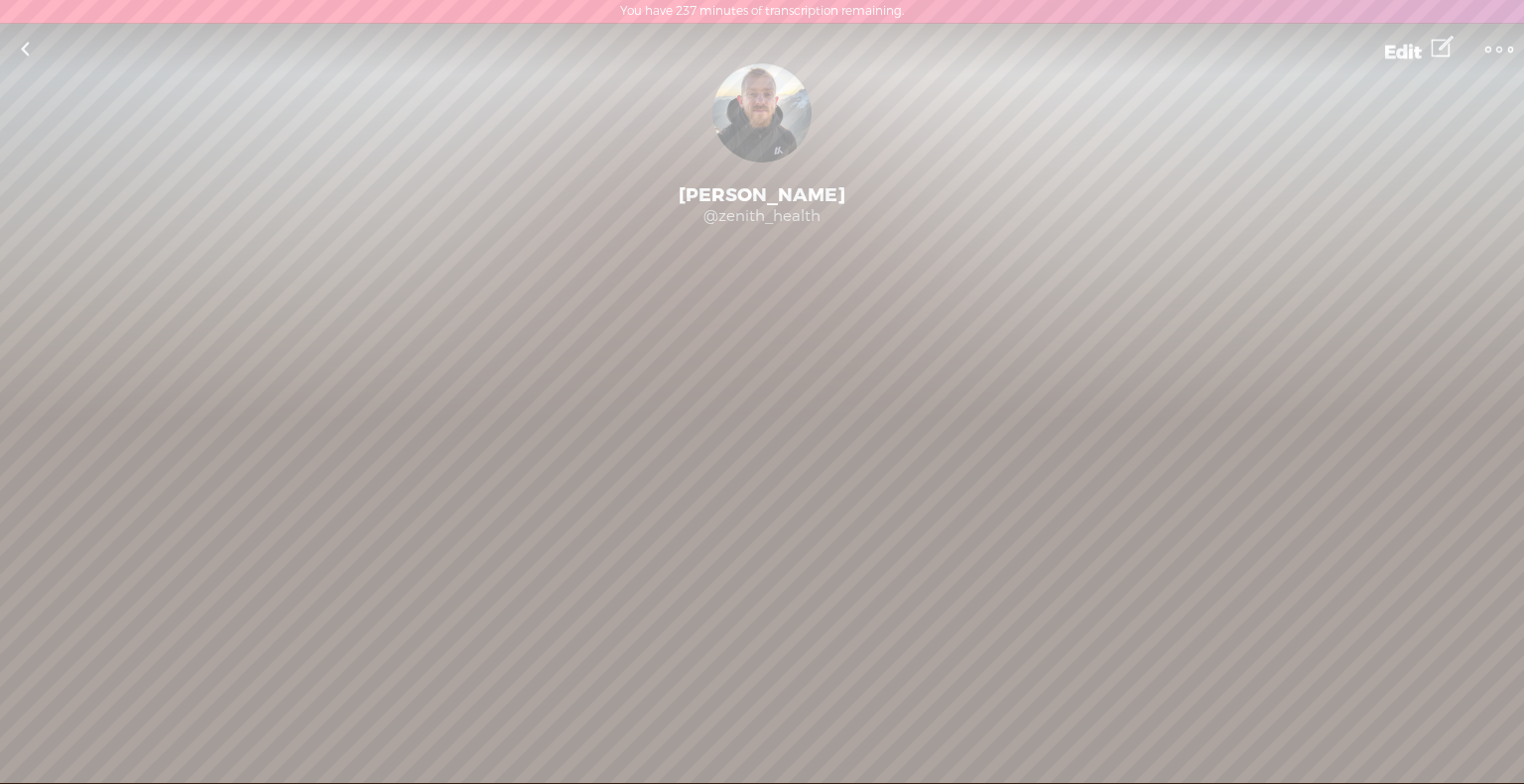
click at [756, 186] on div "Tom Hudson" at bounding box center [762, 196] width 1524 height 24
click at [1485, 43] on t at bounding box center [1499, 50] width 28 height 28
click at [1402, 117] on link "Edit Profile" at bounding box center [1394, 118] width 239 height 46
